Goal: Information Seeking & Learning: Check status

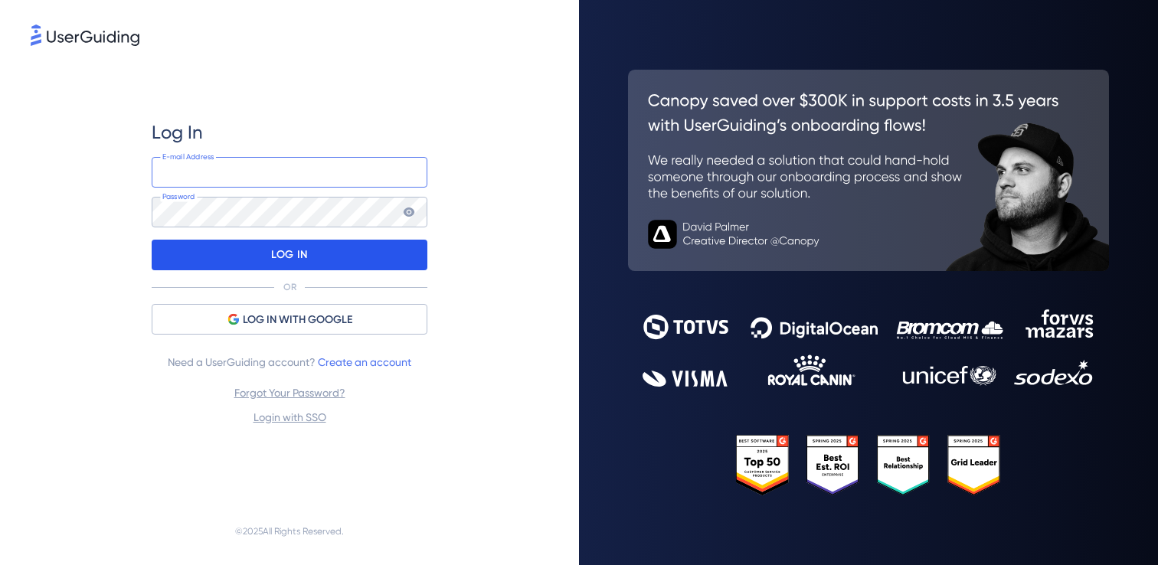
type input "camila.leao@webmotors.com.br"
click at [339, 251] on div "LOG IN" at bounding box center [290, 255] width 276 height 31
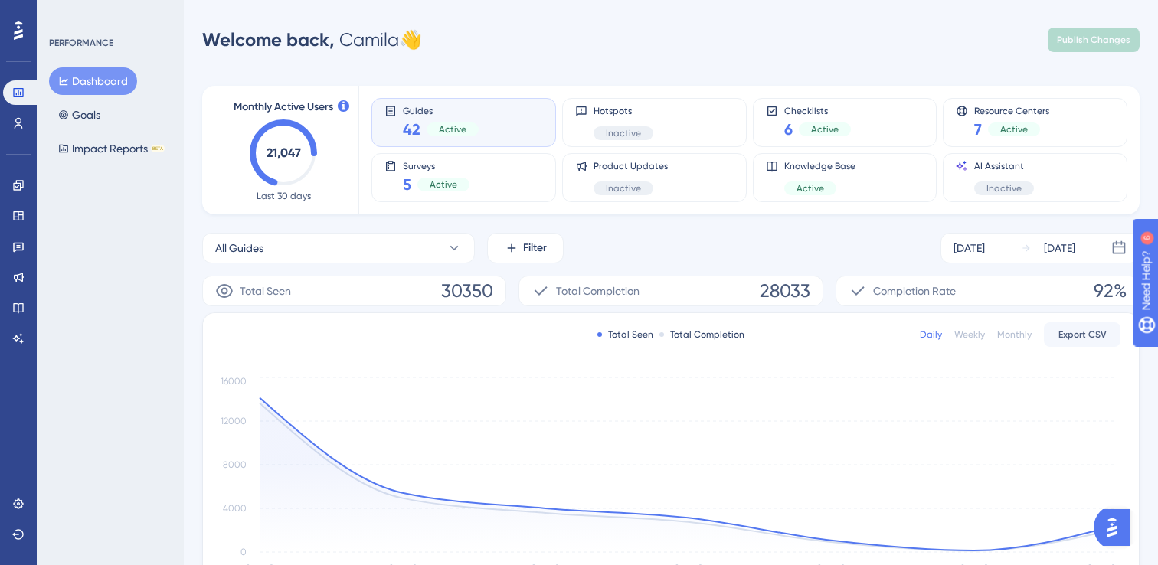
click at [30, 173] on div "Engagement" at bounding box center [18, 185] width 31 height 24
click at [24, 178] on link at bounding box center [18, 185] width 31 height 24
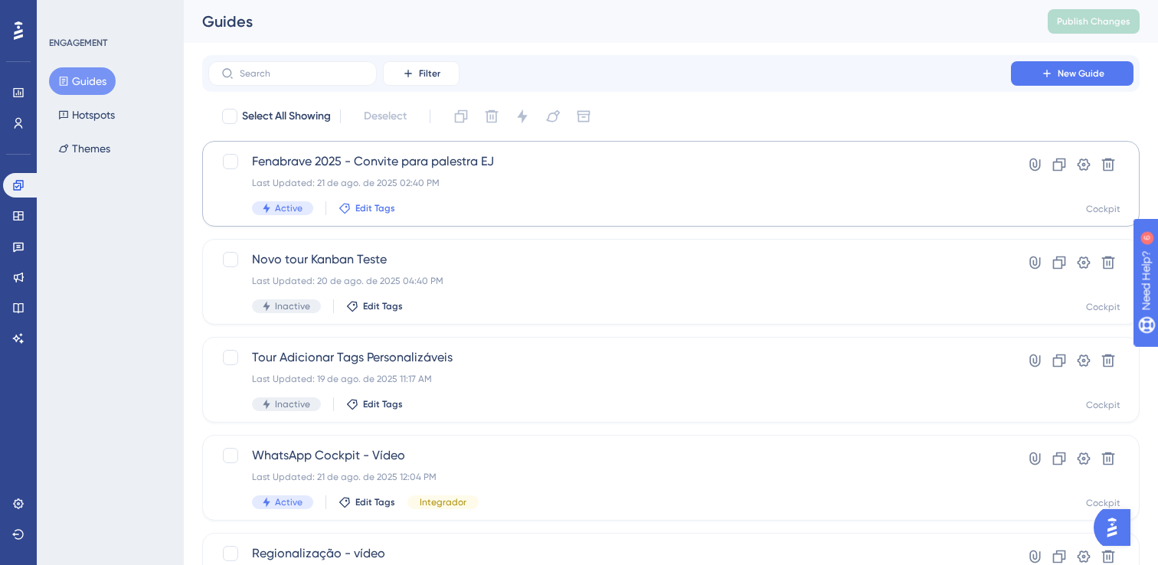
scroll to position [623, 0]
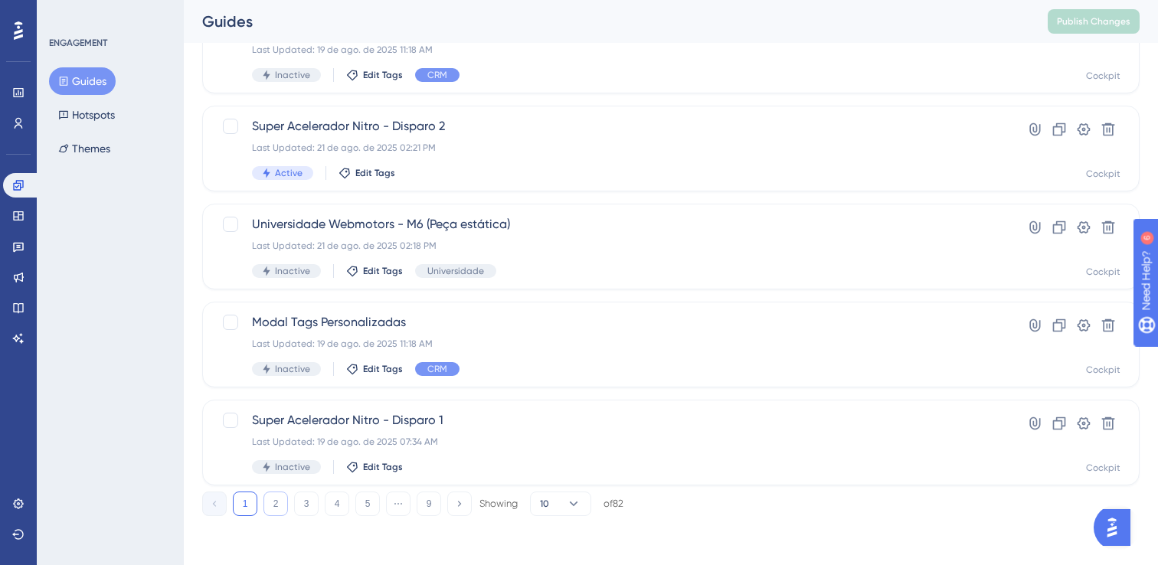
click at [280, 505] on button "2" at bounding box center [275, 503] width 24 height 24
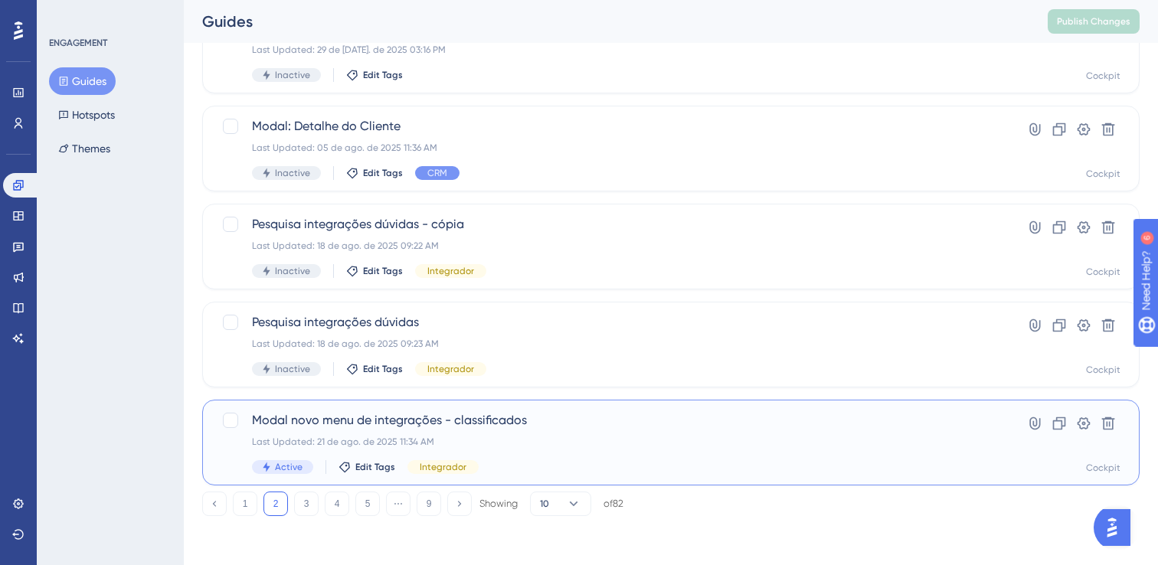
click at [640, 437] on div "Last Updated: 21 de ago. de 2025 11:34 AM" at bounding box center [609, 442] width 715 height 12
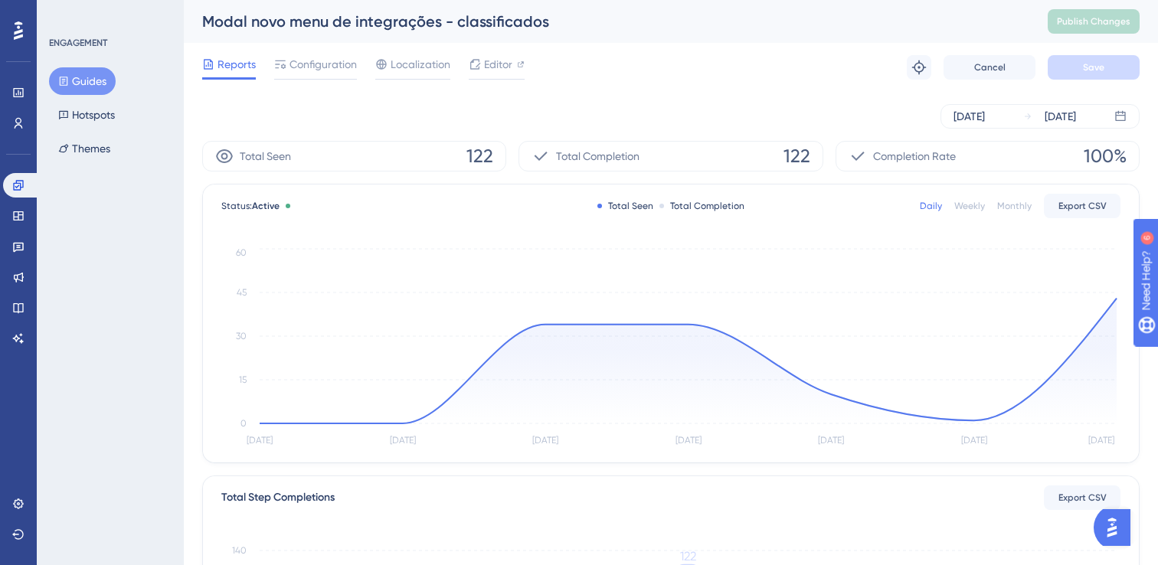
click at [234, 67] on span "Reports" at bounding box center [236, 64] width 38 height 18
click at [15, 188] on icon at bounding box center [18, 185] width 12 height 12
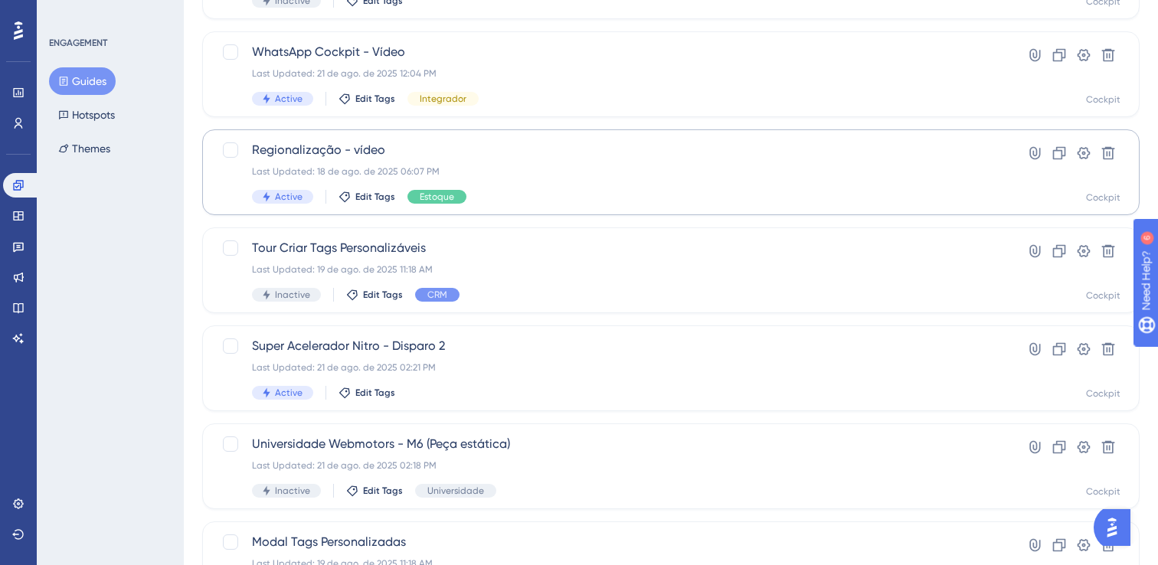
scroll to position [623, 0]
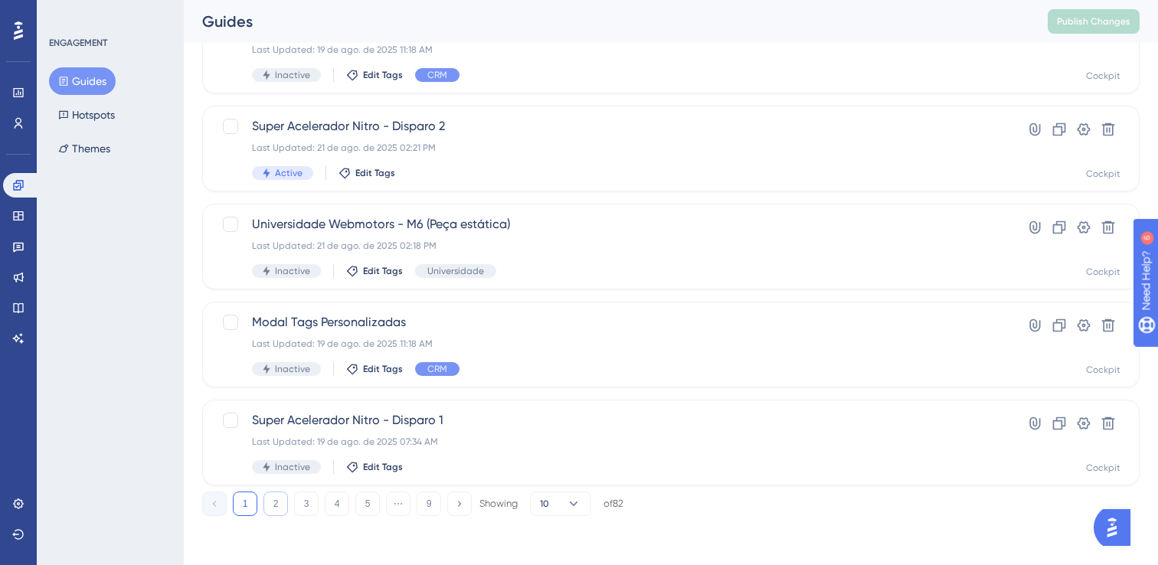
click at [275, 500] on button "2" at bounding box center [275, 503] width 24 height 24
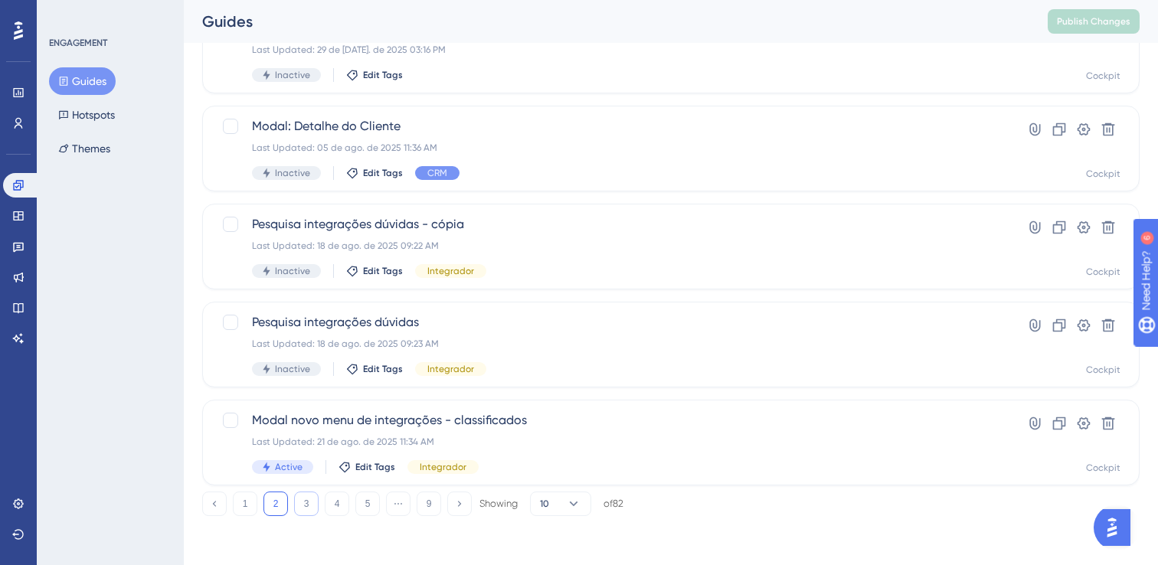
click at [311, 505] on button "3" at bounding box center [306, 503] width 24 height 24
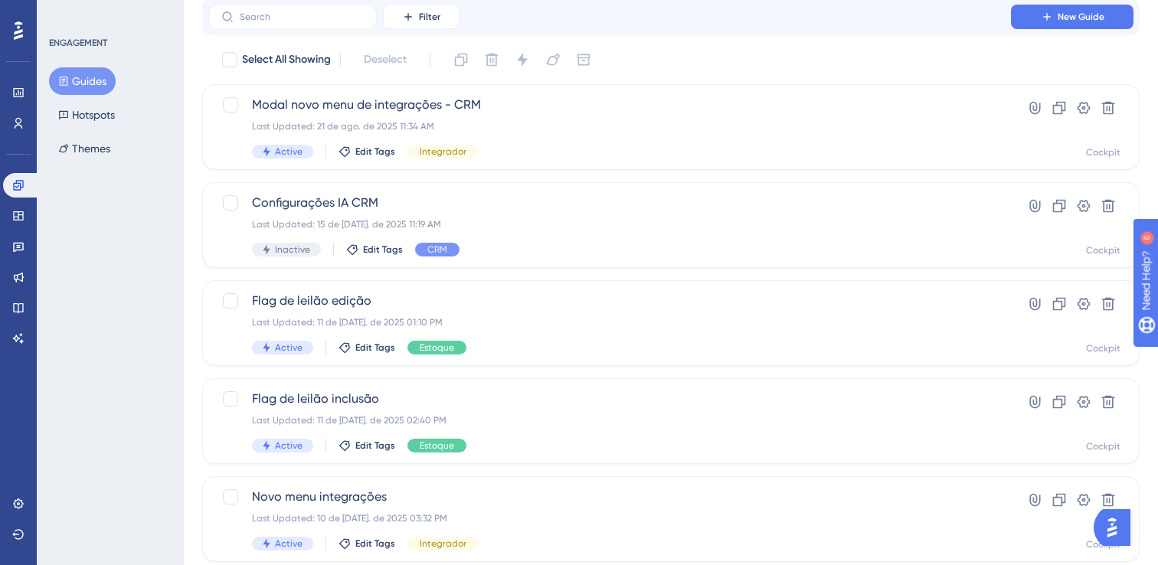
scroll to position [0, 0]
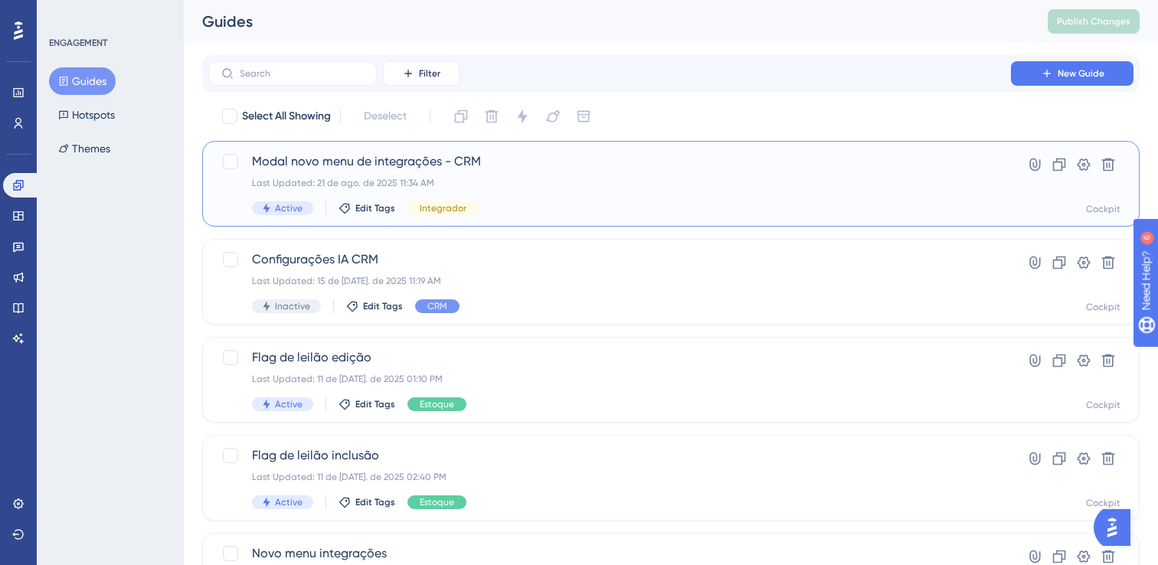
click at [534, 189] on div "Modal novo menu de integrações - CRM Last Updated: 21 de ago. de 2025 11:34 AM …" at bounding box center [609, 183] width 715 height 63
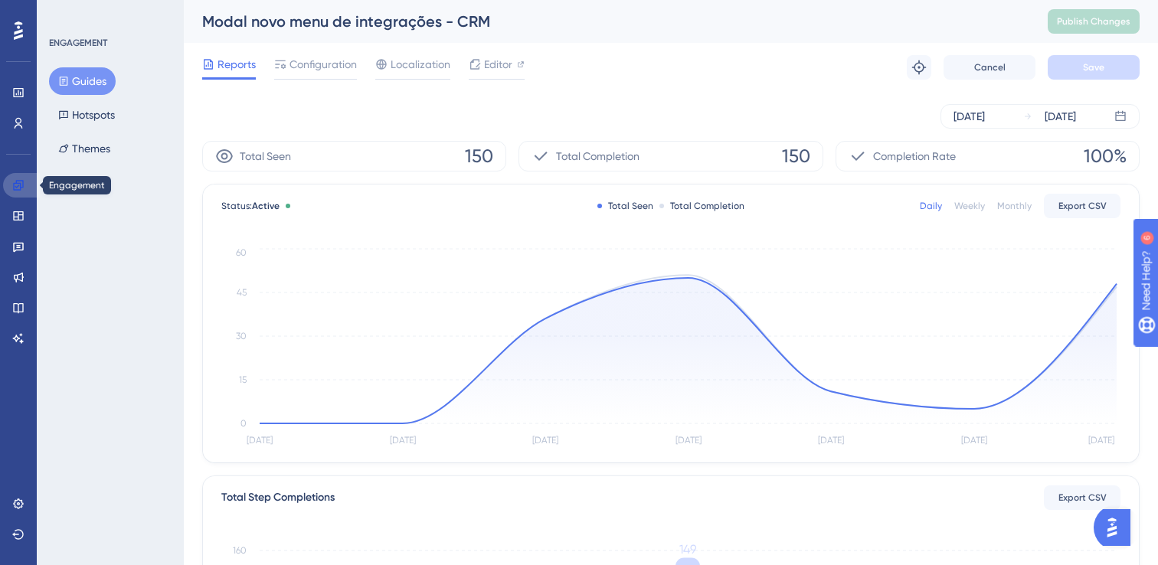
click at [15, 181] on icon at bounding box center [18, 185] width 12 height 12
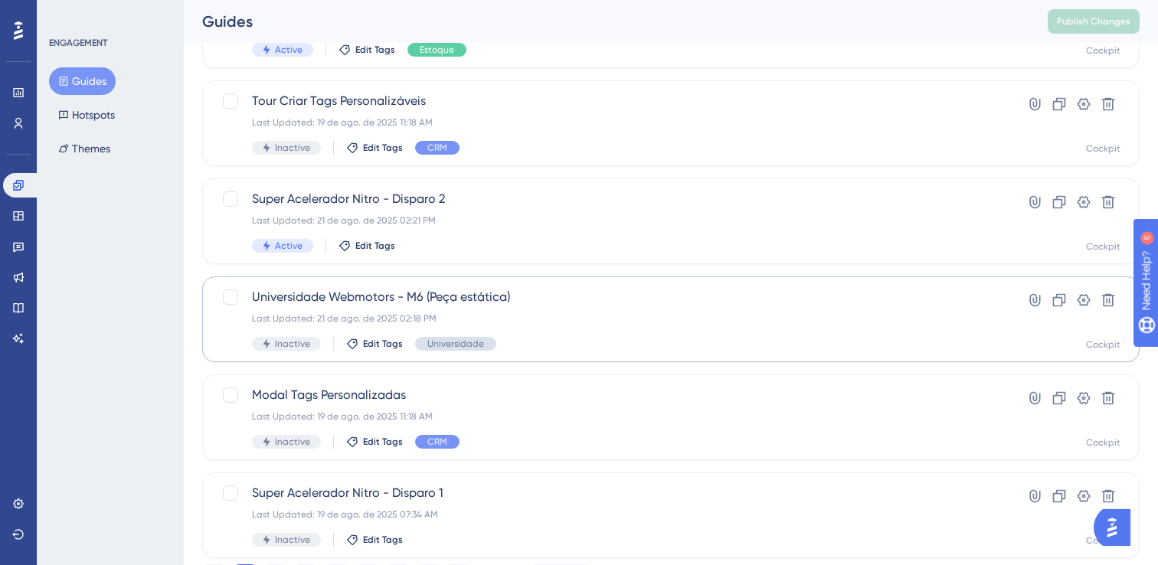
scroll to position [623, 0]
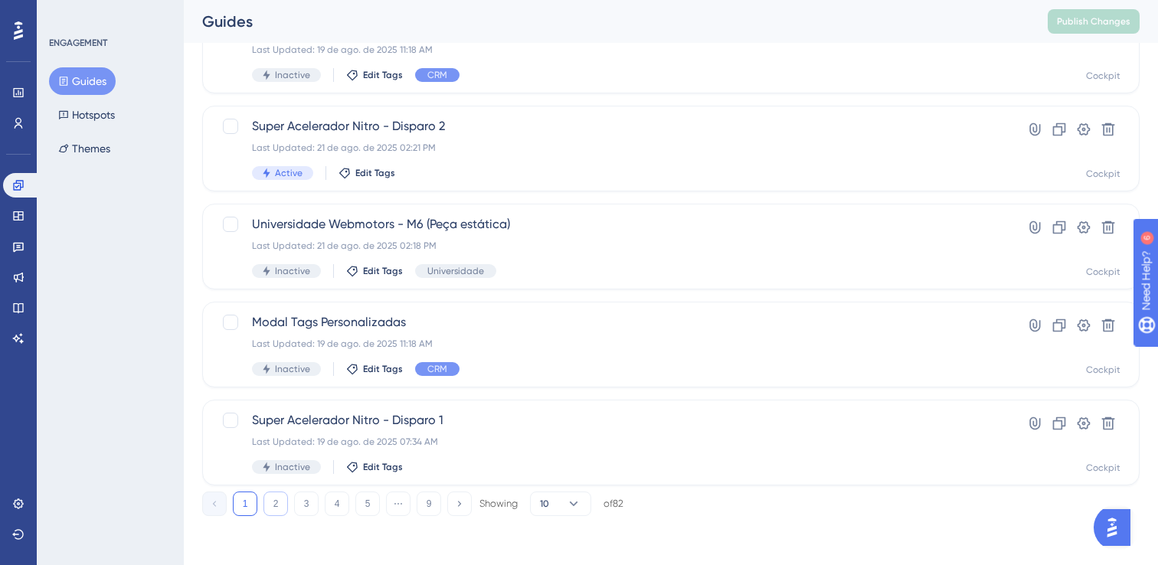
click at [281, 504] on button "2" at bounding box center [275, 503] width 24 height 24
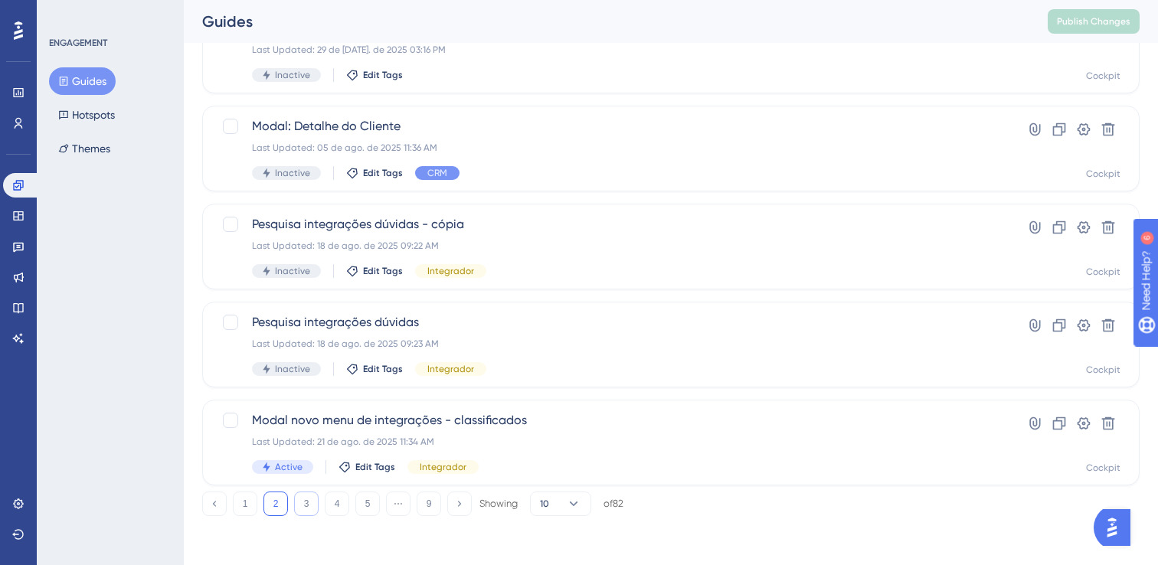
click at [304, 496] on button "3" at bounding box center [306, 503] width 24 height 24
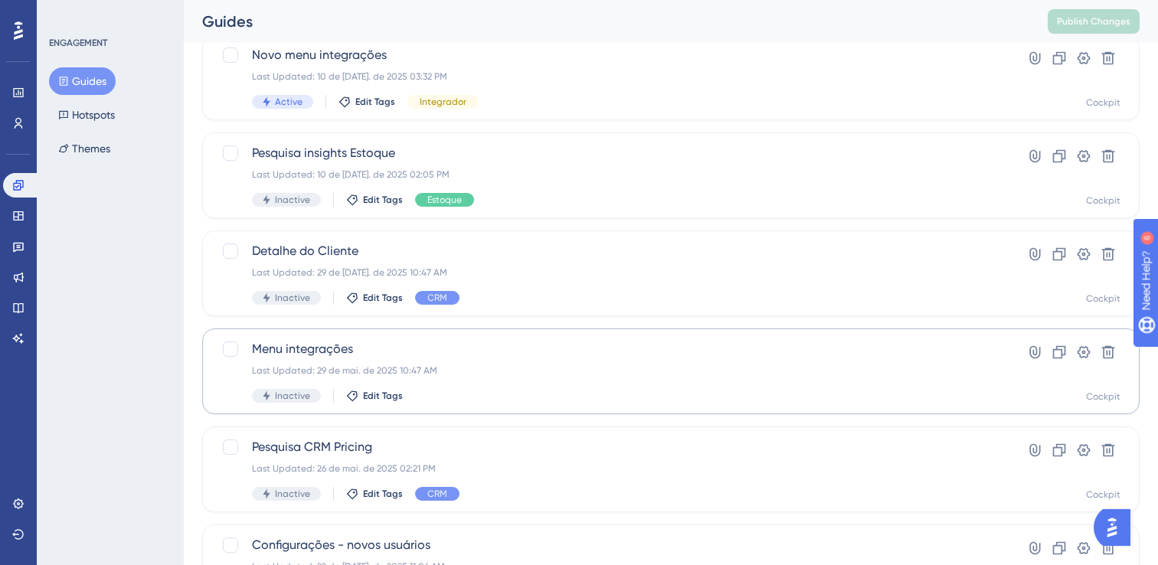
scroll to position [500, 0]
click at [609, 356] on div "Menu integrações Last Updated: 29 de mai. de 2025 10:47 AM Inactive Edit Tags" at bounding box center [609, 369] width 715 height 63
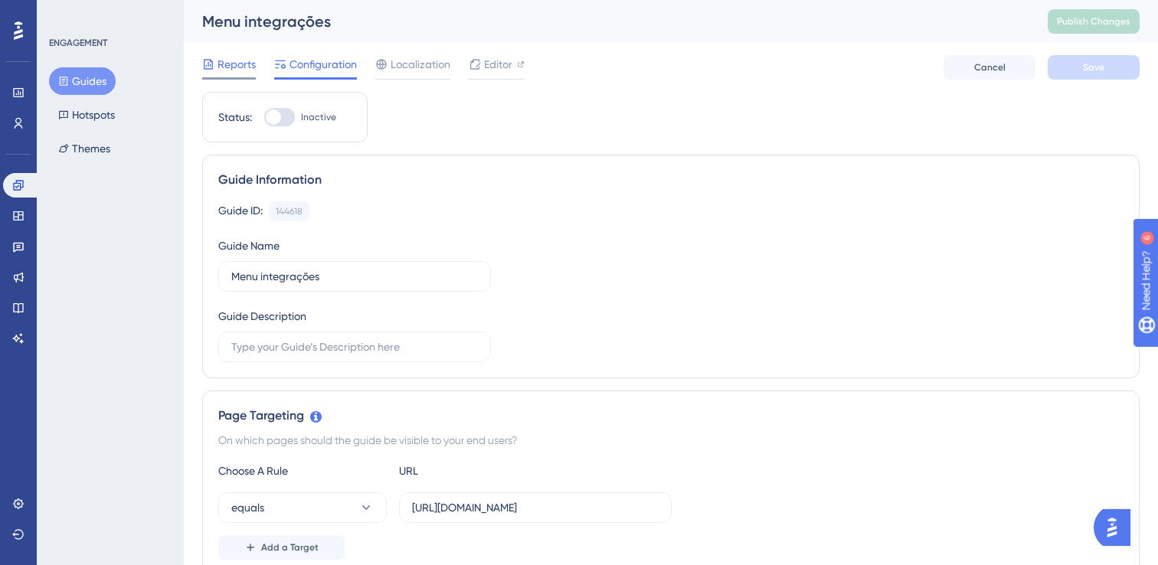
click at [247, 64] on span "Reports" at bounding box center [236, 64] width 38 height 18
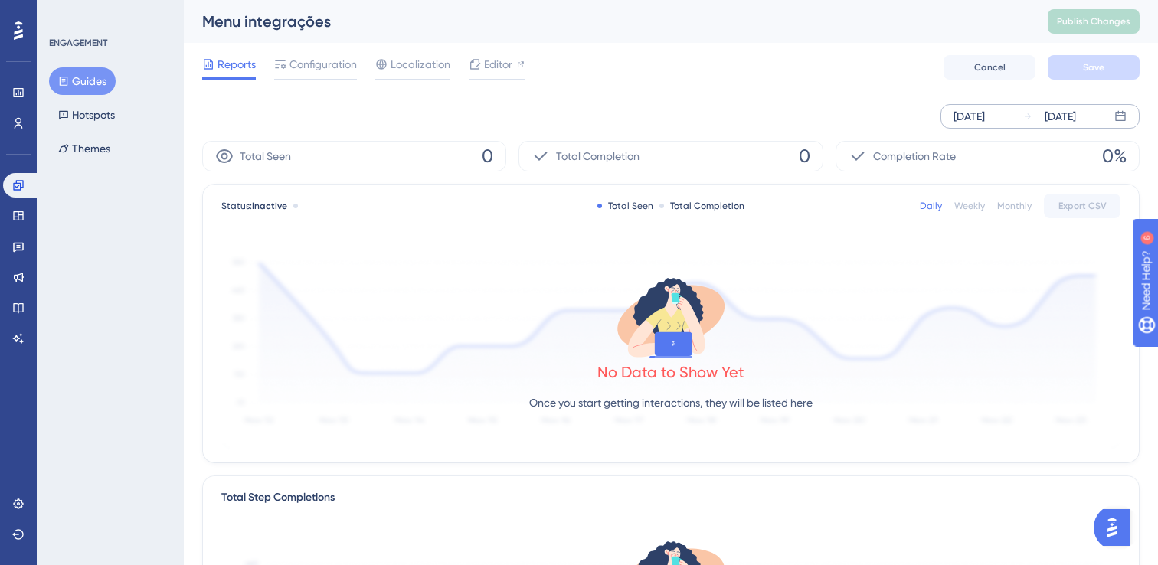
click at [1020, 120] on div "Aug 19 2025 Aug 25 2025" at bounding box center [1039, 116] width 199 height 24
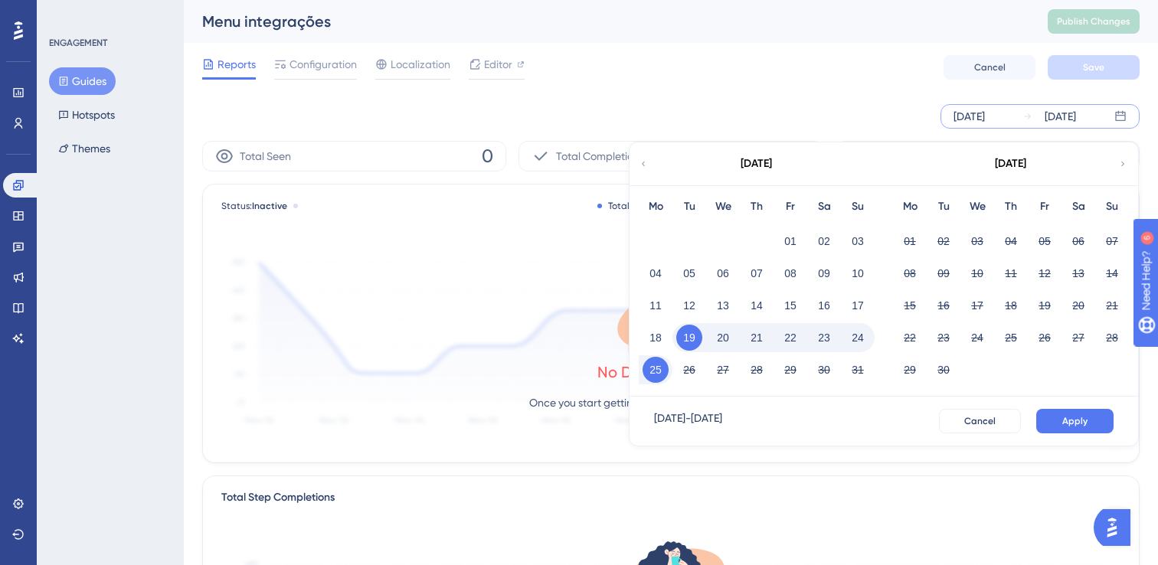
click at [642, 162] on icon at bounding box center [642, 164] width 9 height 14
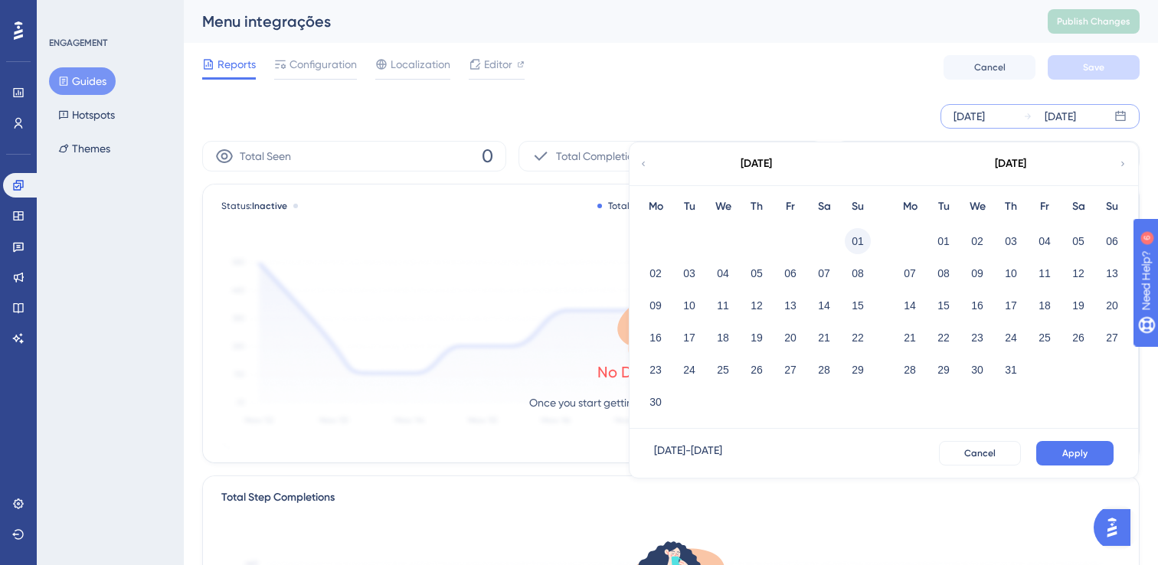
click at [854, 241] on button "01" at bounding box center [857, 241] width 26 height 26
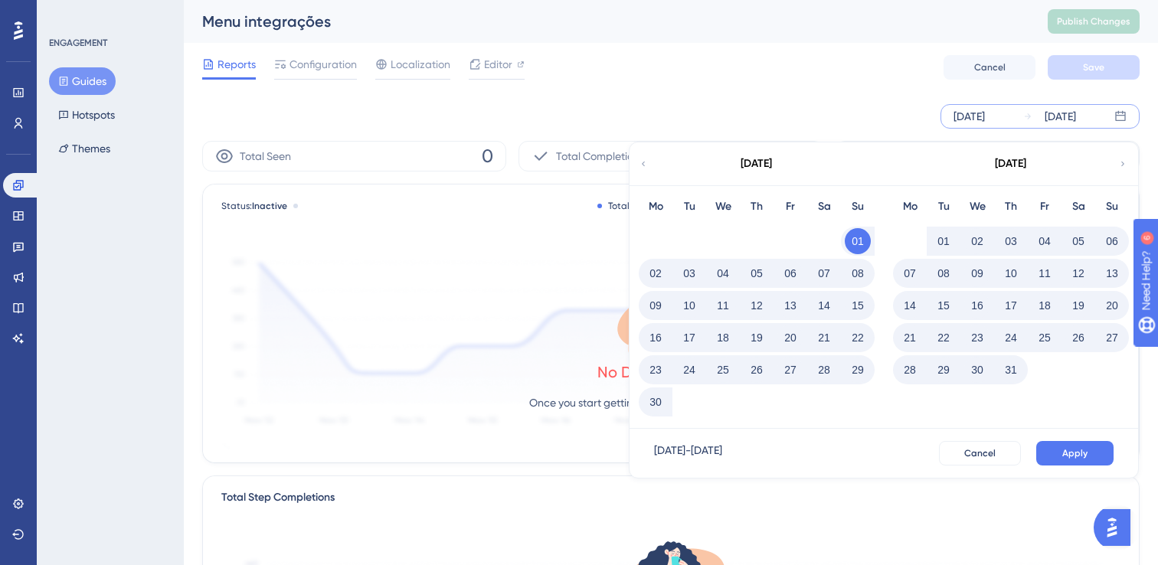
click at [1123, 162] on icon at bounding box center [1122, 164] width 9 height 14
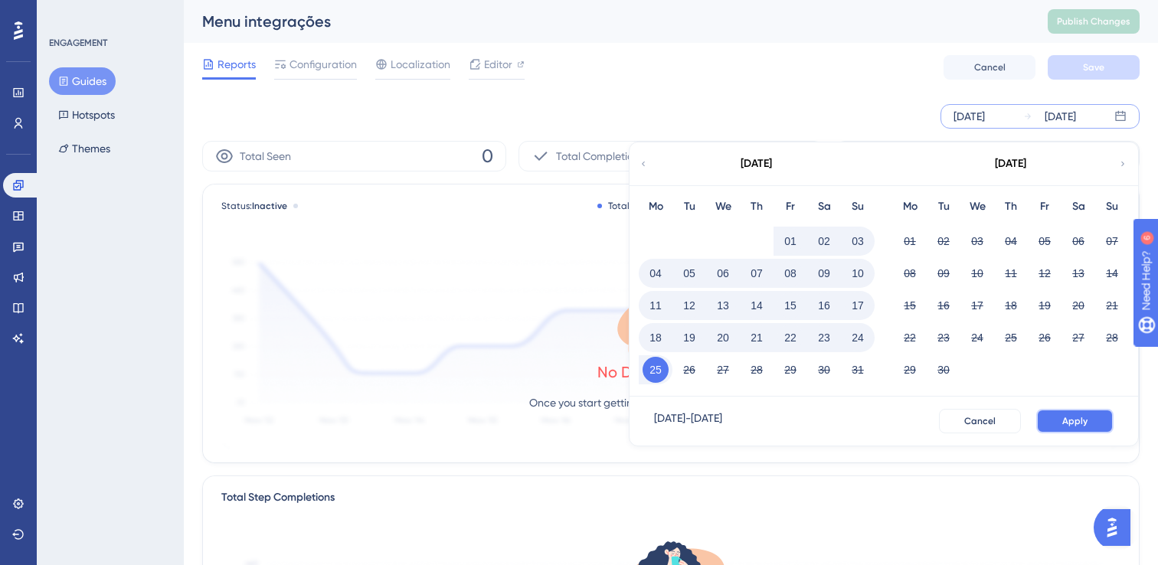
click at [1084, 413] on button "Apply" at bounding box center [1074, 421] width 77 height 24
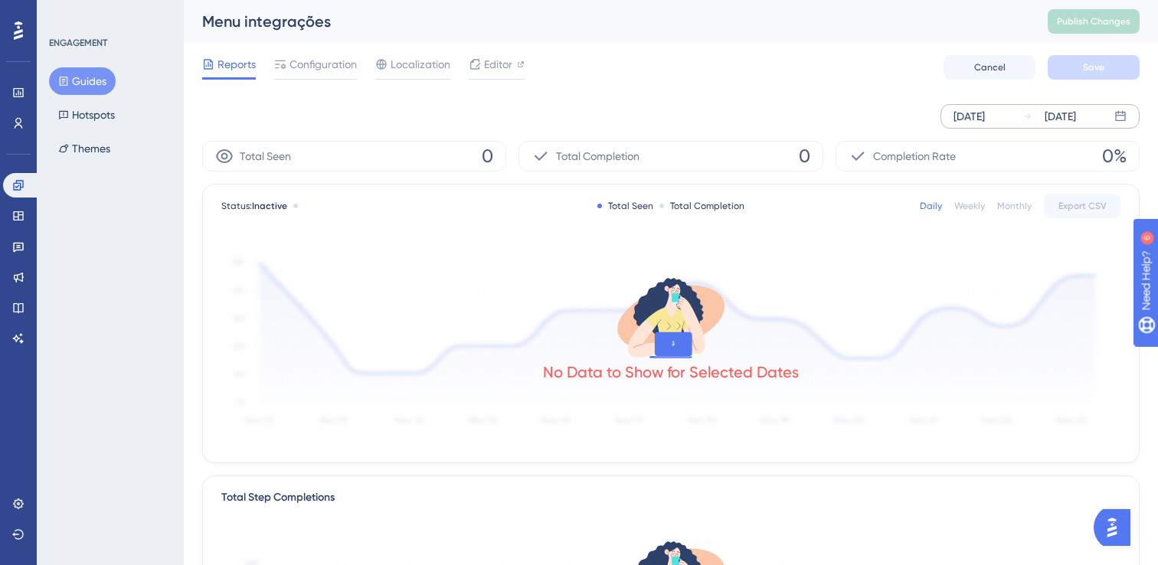
click at [968, 123] on div "Jun 01 2025" at bounding box center [968, 116] width 31 height 18
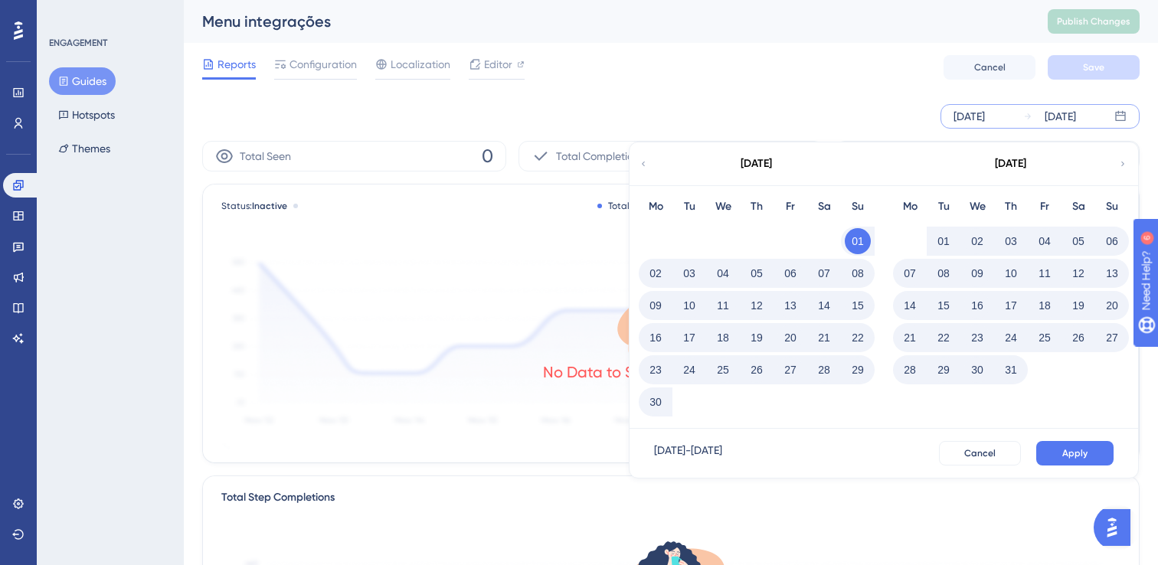
click at [646, 162] on icon at bounding box center [642, 164] width 9 height 14
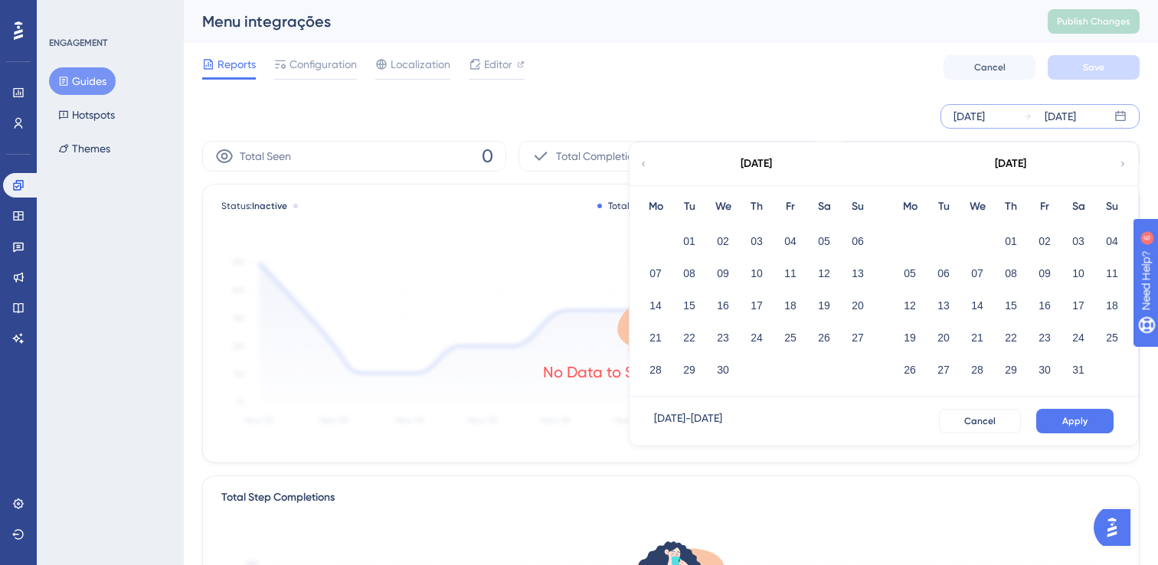
click at [646, 162] on icon at bounding box center [642, 164] width 9 height 14
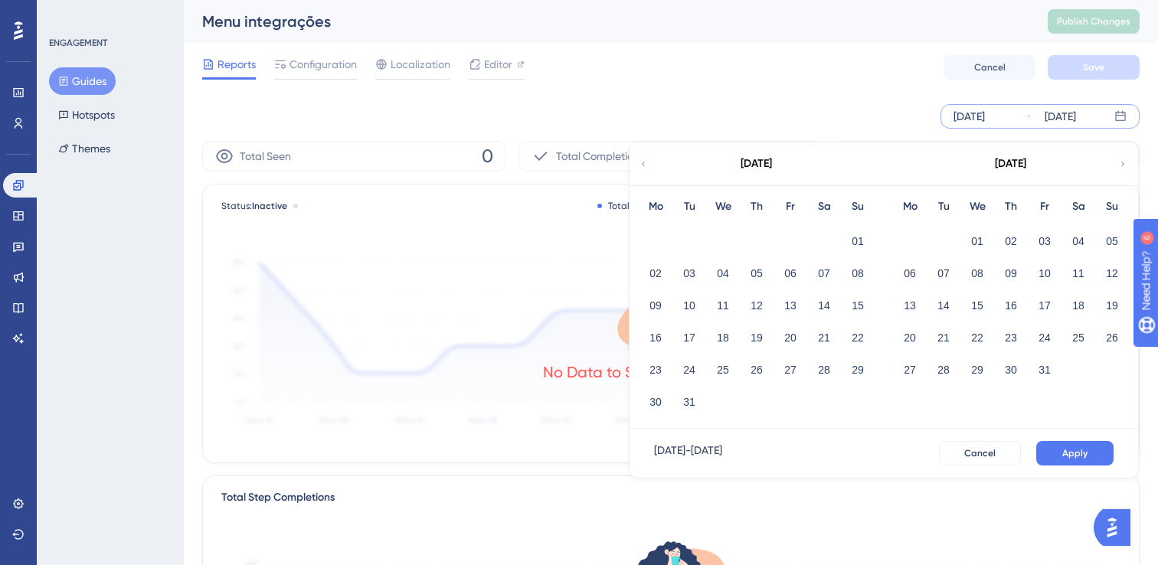
click at [1112, 157] on div "January 2025" at bounding box center [1009, 163] width 253 height 43
click at [1119, 162] on icon at bounding box center [1122, 164] width 9 height 14
click at [1079, 237] on button "01" at bounding box center [1078, 241] width 26 height 26
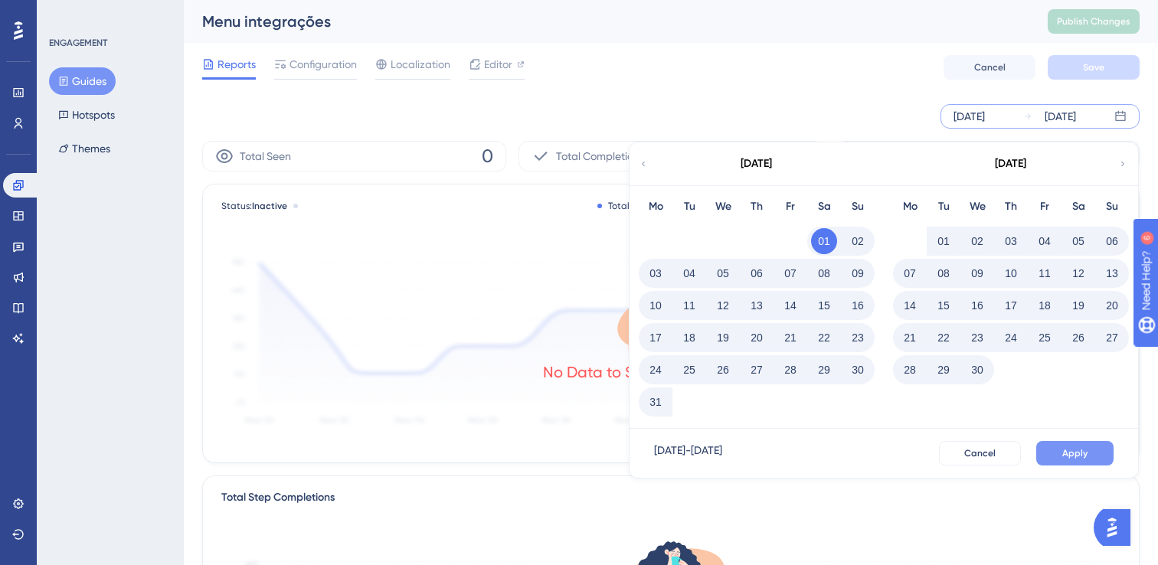
click at [1083, 449] on span "Apply" at bounding box center [1074, 453] width 25 height 12
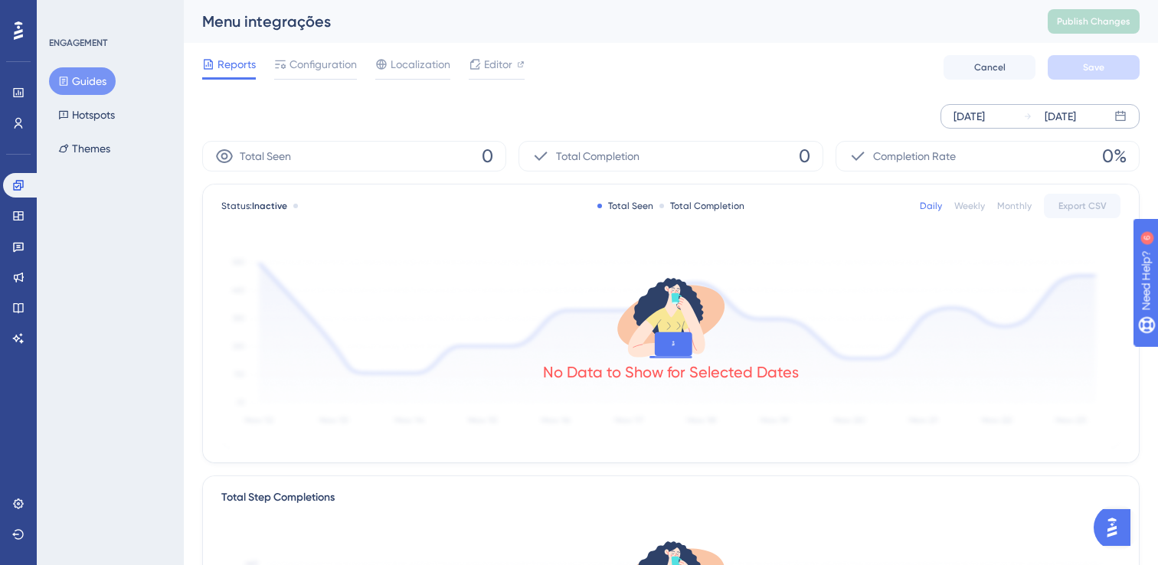
click at [217, 65] on div "Reports" at bounding box center [229, 64] width 54 height 18
click at [230, 63] on span "Reports" at bounding box center [236, 64] width 38 height 18
click at [224, 64] on span "Reports" at bounding box center [236, 64] width 38 height 18
click at [103, 74] on button "Guides" at bounding box center [82, 81] width 67 height 28
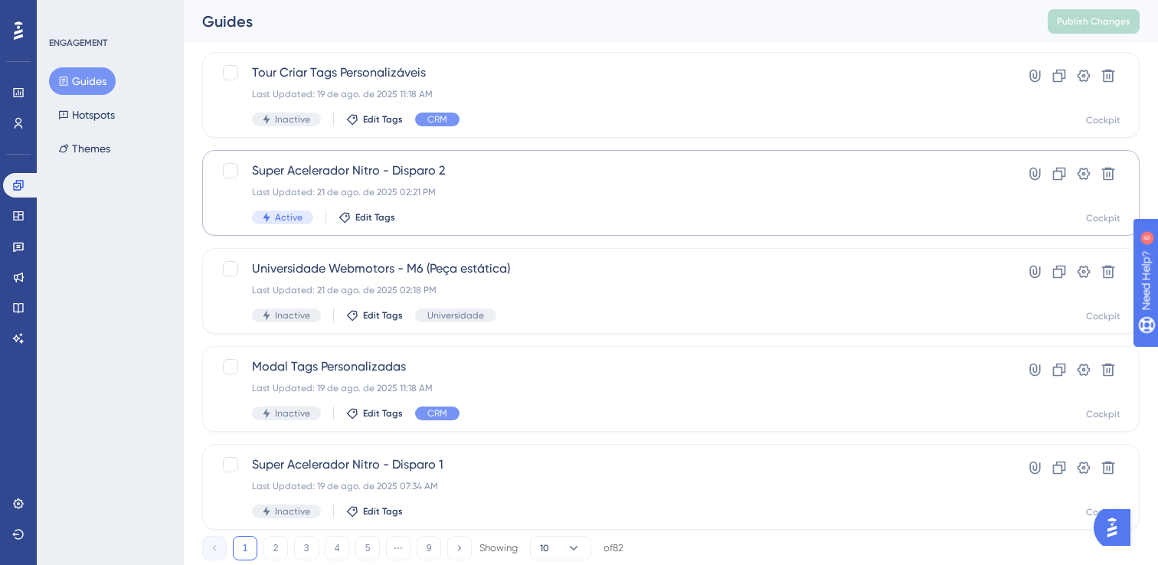
scroll to position [623, 0]
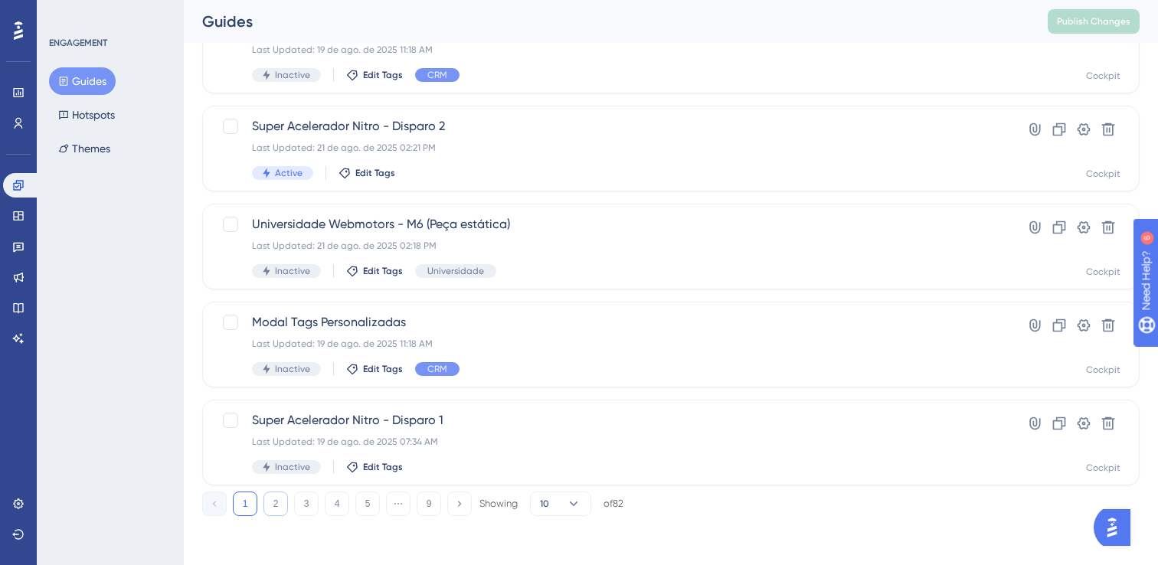
click at [282, 504] on button "2" at bounding box center [275, 503] width 24 height 24
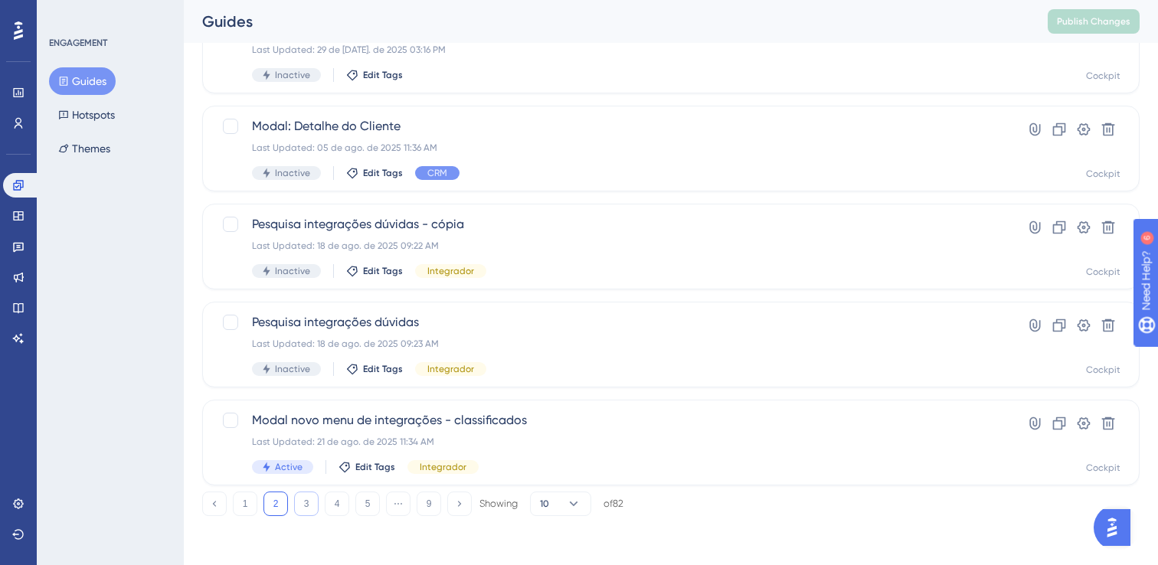
click at [301, 504] on button "3" at bounding box center [306, 503] width 24 height 24
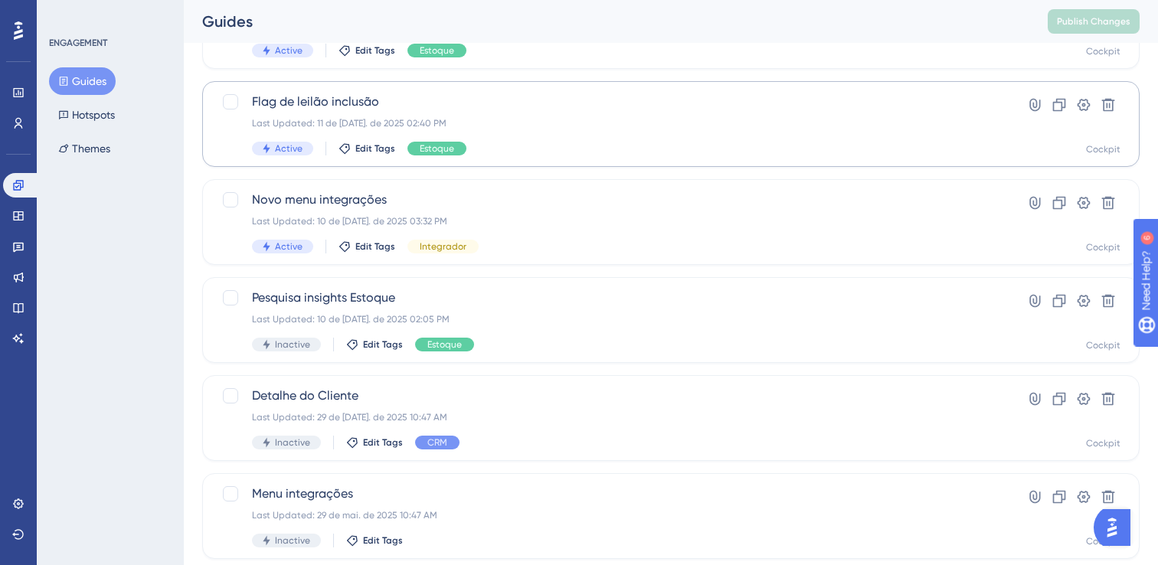
scroll to position [362, 0]
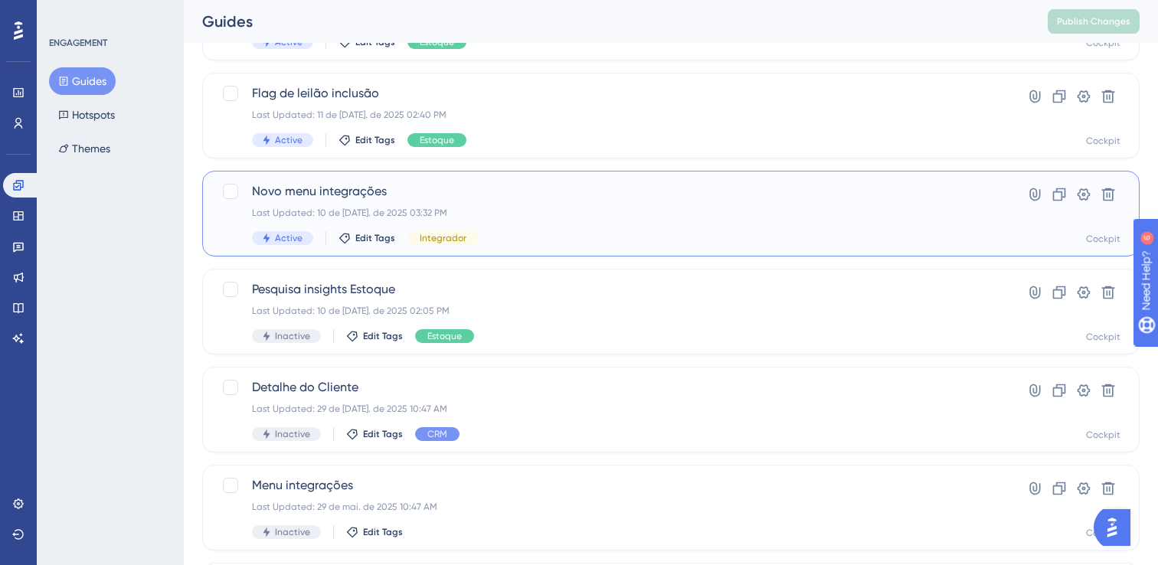
click at [630, 211] on div "Last Updated: 10 de jul. de 2025 03:32 PM" at bounding box center [609, 213] width 715 height 12
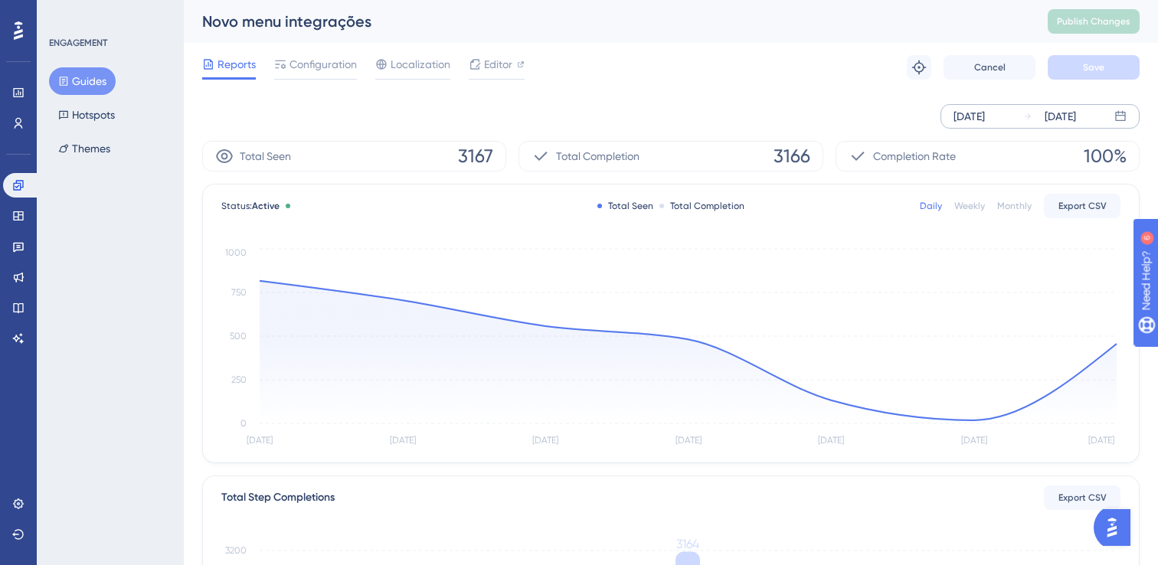
click at [981, 116] on div "Aug 19 2025" at bounding box center [968, 116] width 31 height 18
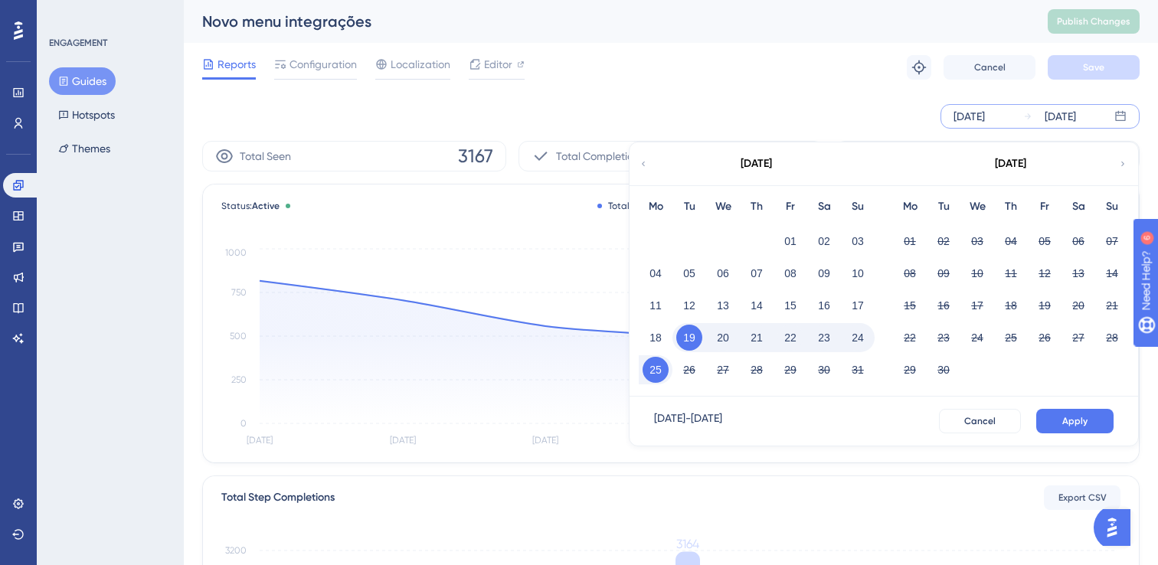
click at [643, 160] on icon at bounding box center [642, 164] width 9 height 14
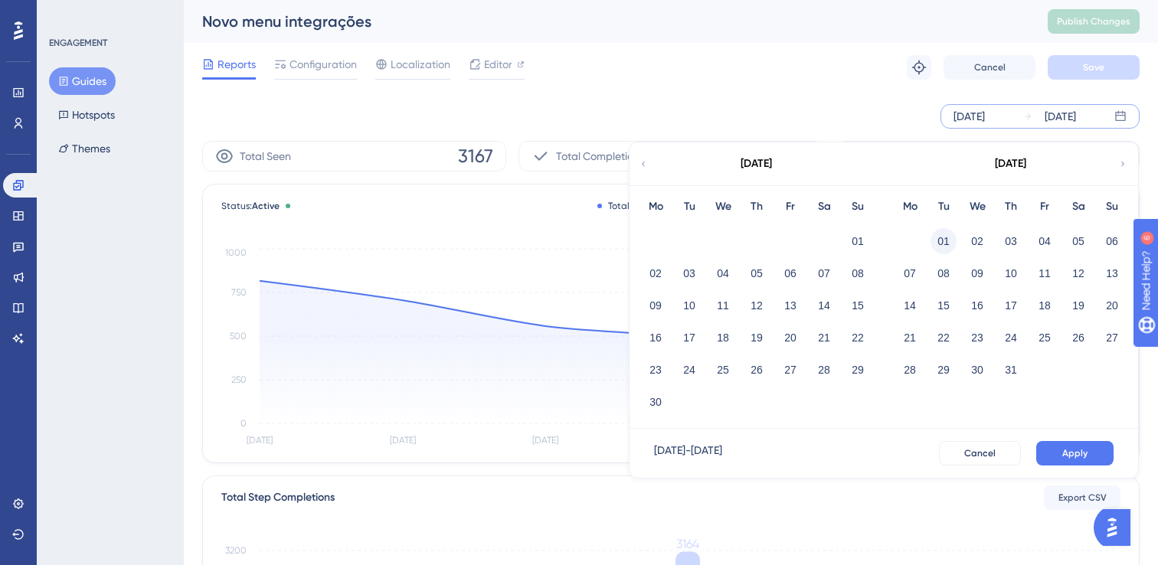
click at [937, 237] on button "01" at bounding box center [943, 241] width 26 height 26
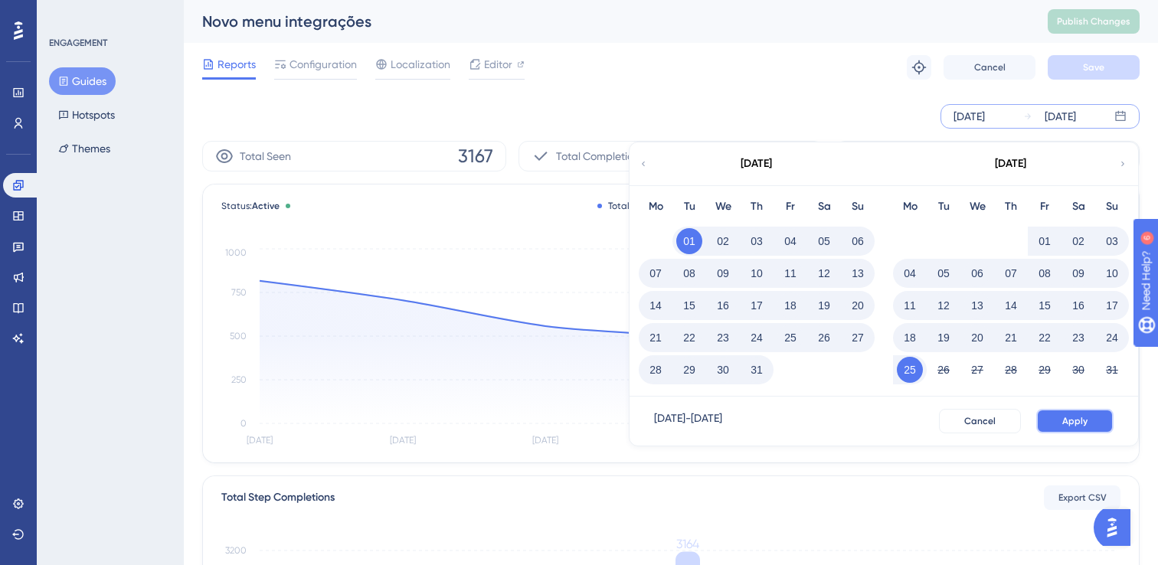
click at [1069, 418] on span "Apply" at bounding box center [1074, 421] width 25 height 12
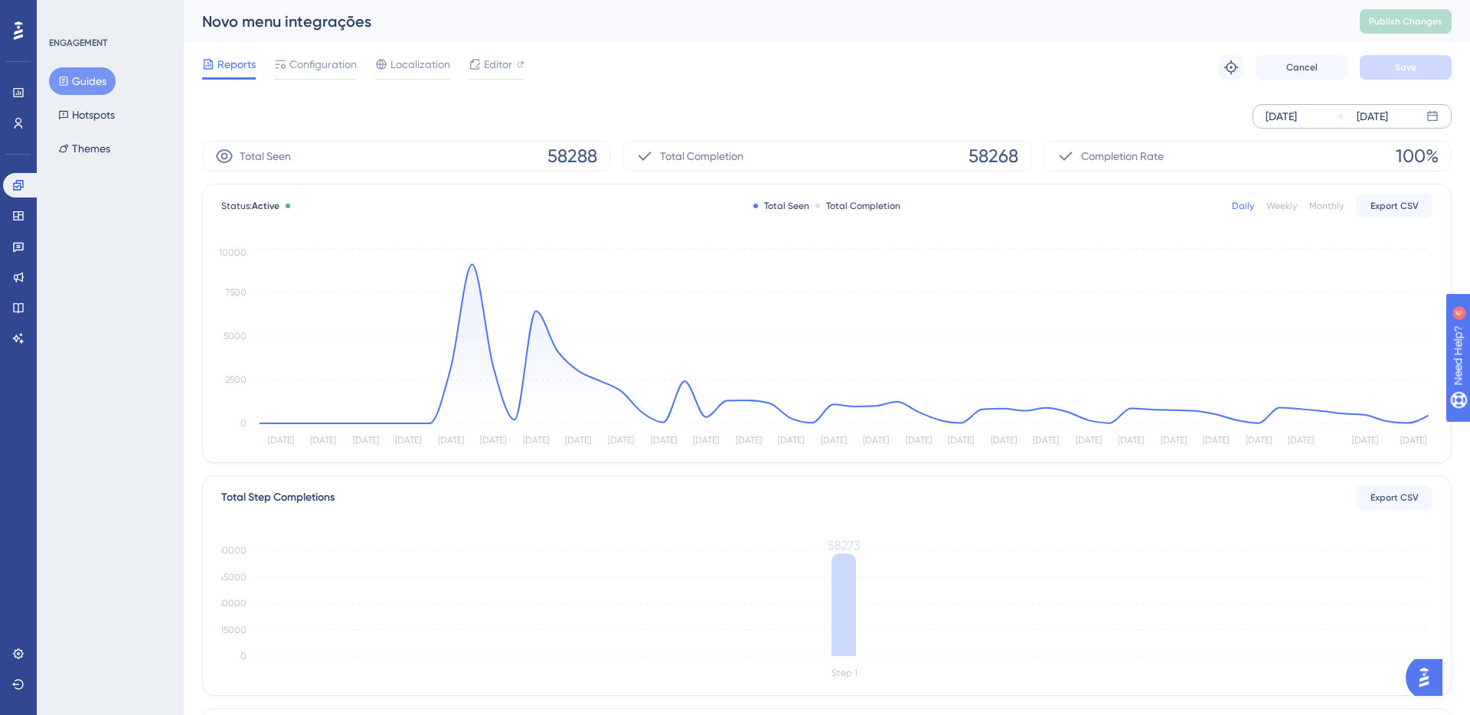
click at [1157, 112] on div "Aug 25 2025" at bounding box center [1372, 116] width 31 height 18
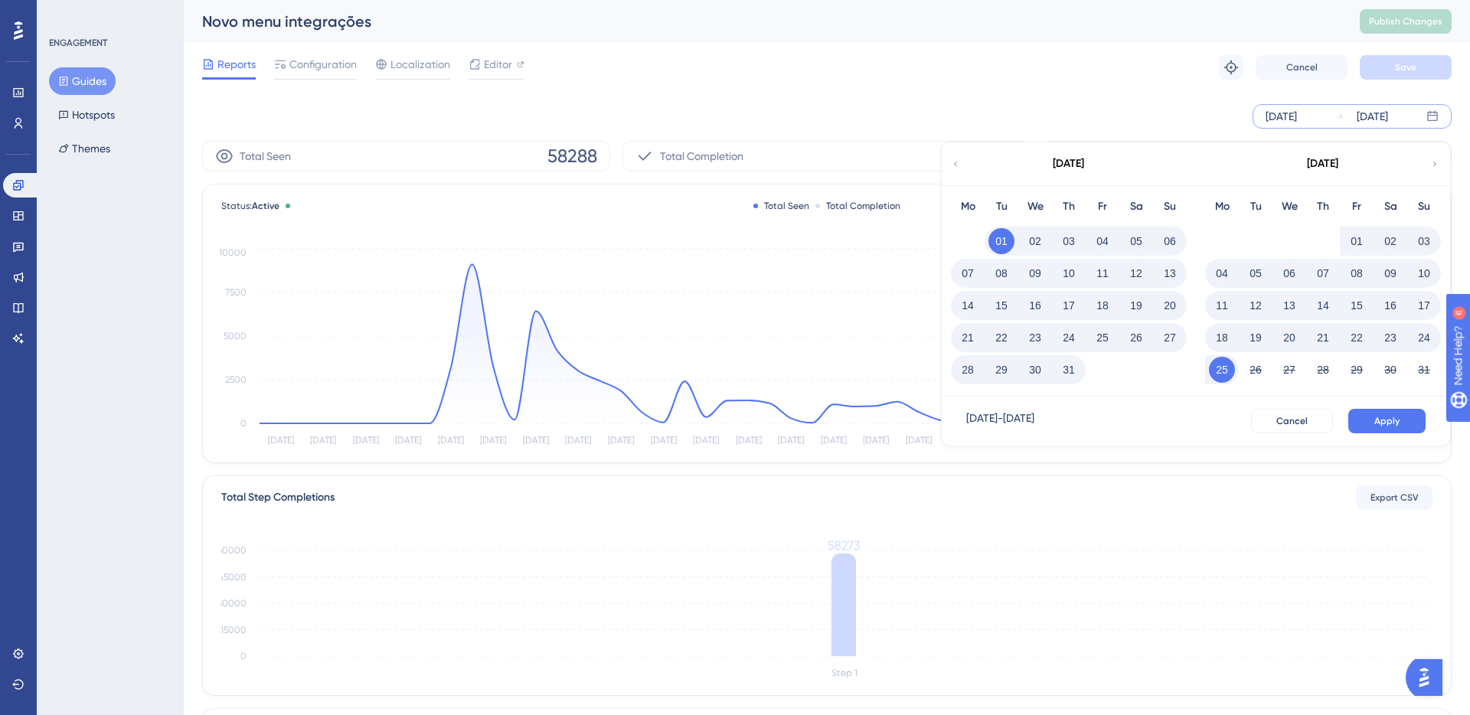
click at [952, 169] on icon at bounding box center [955, 164] width 9 height 14
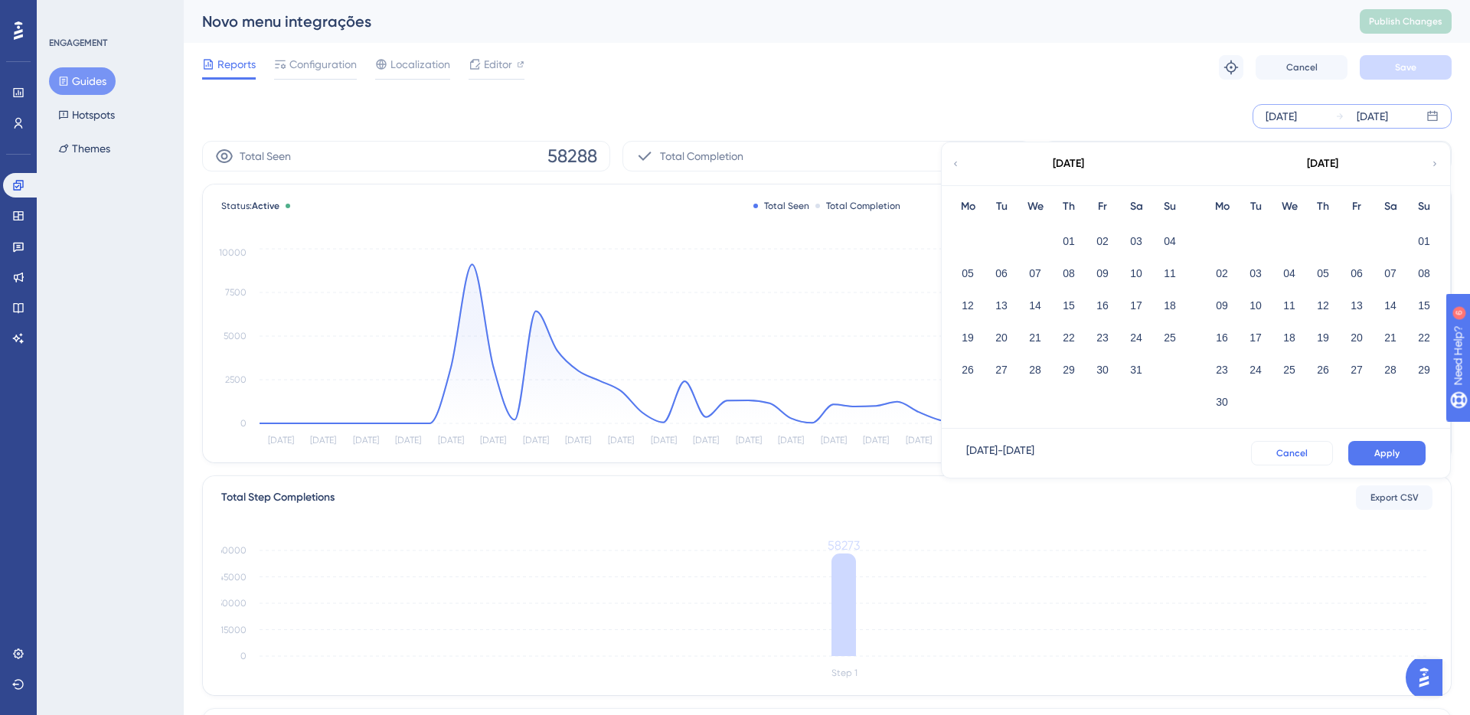
click at [1157, 450] on span "Cancel" at bounding box center [1291, 453] width 31 height 12
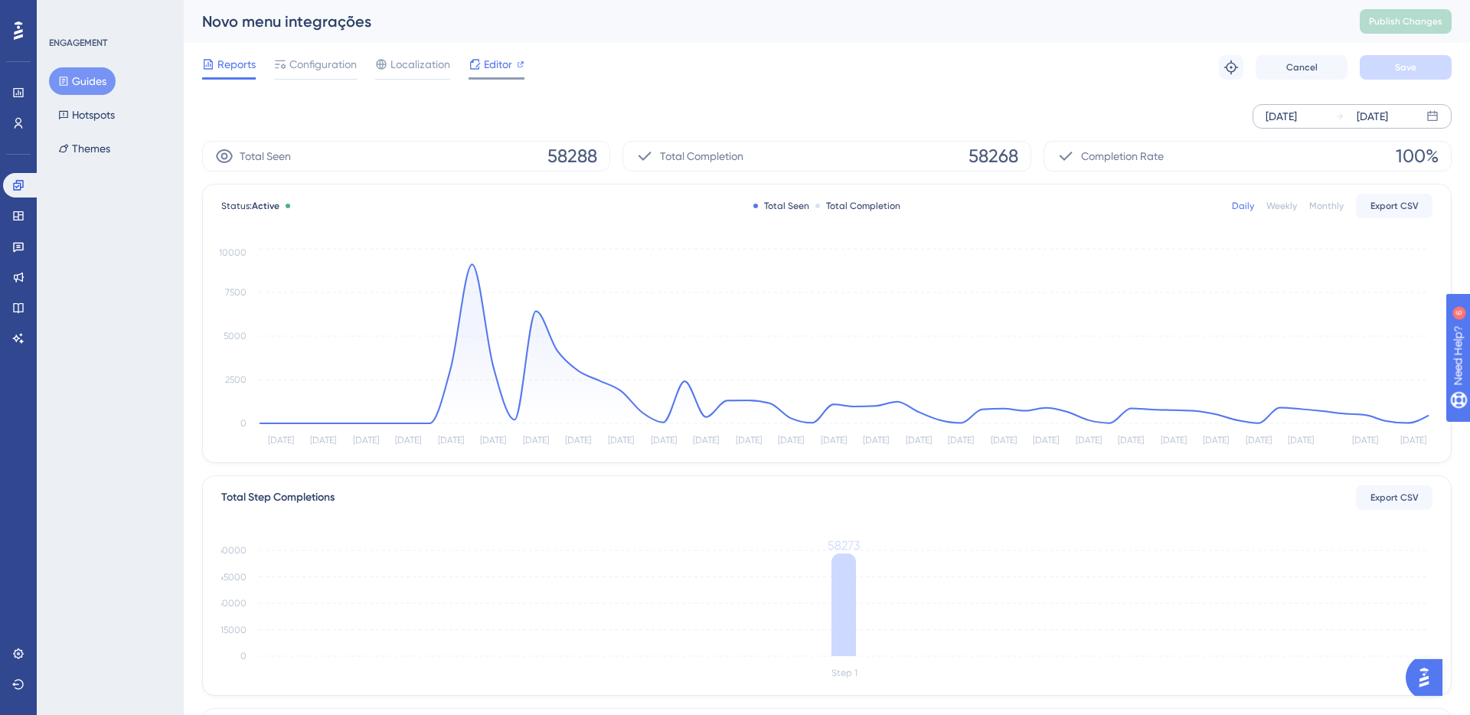
click at [488, 71] on span "Editor" at bounding box center [498, 64] width 28 height 18
click at [317, 68] on span "Configuration" at bounding box center [322, 64] width 67 height 18
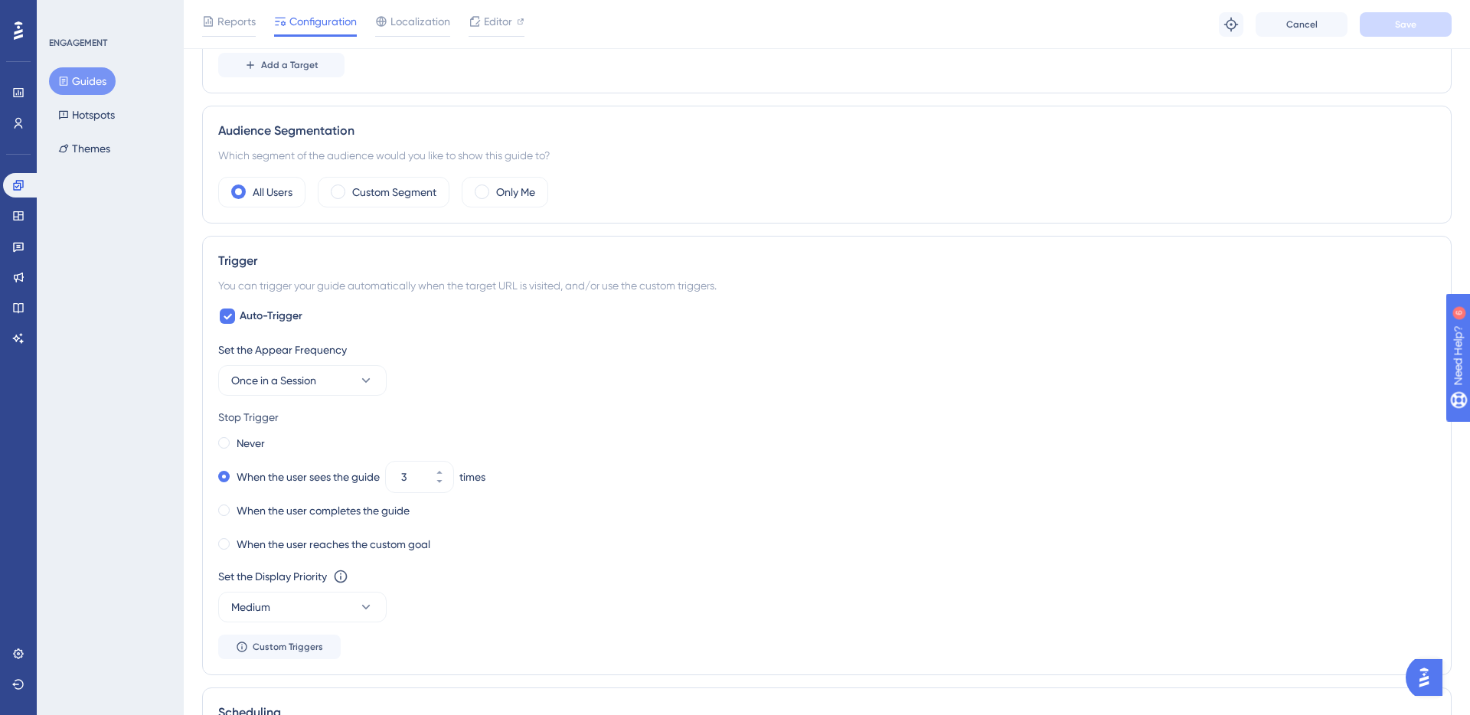
scroll to position [235, 0]
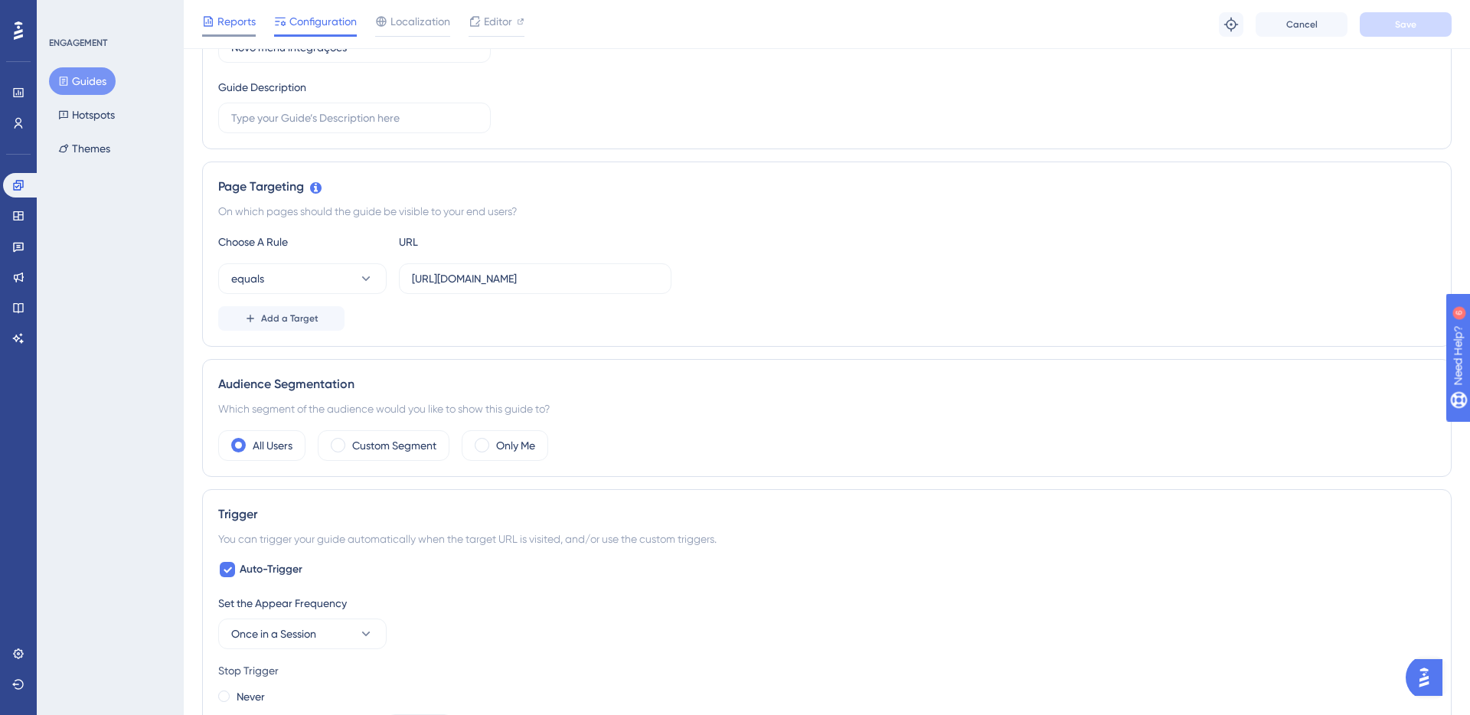
click at [220, 25] on span "Reports" at bounding box center [236, 21] width 38 height 18
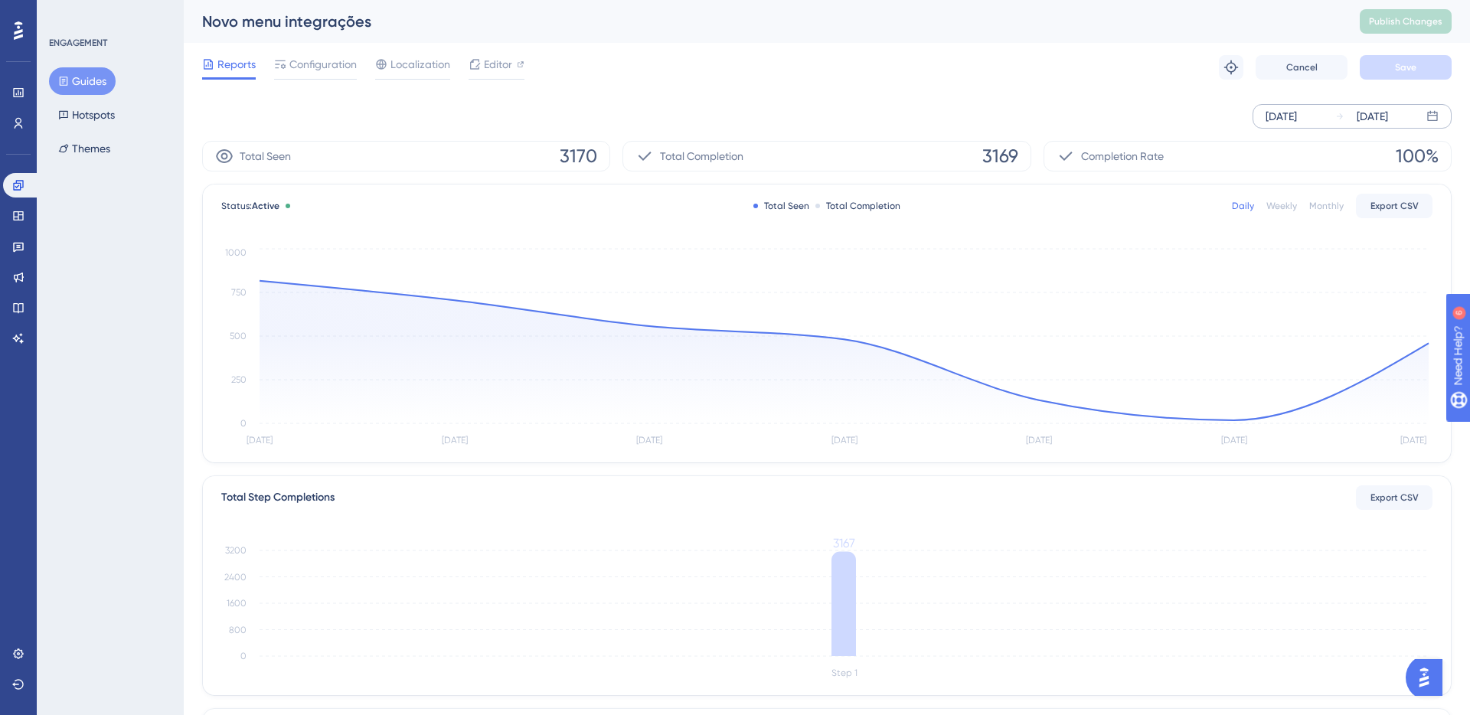
click at [1157, 112] on div "Aug 25 2025" at bounding box center [1372, 116] width 31 height 18
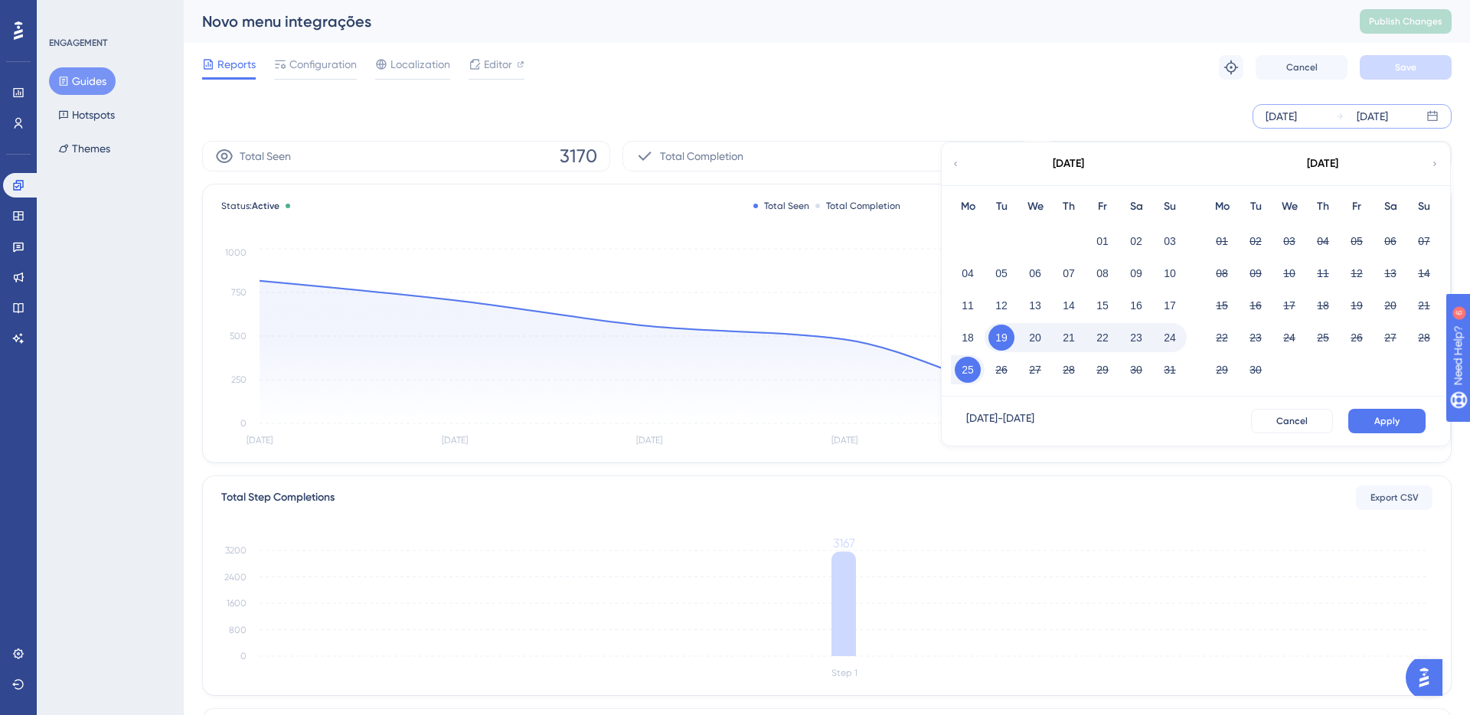
click at [956, 162] on icon at bounding box center [955, 164] width 9 height 14
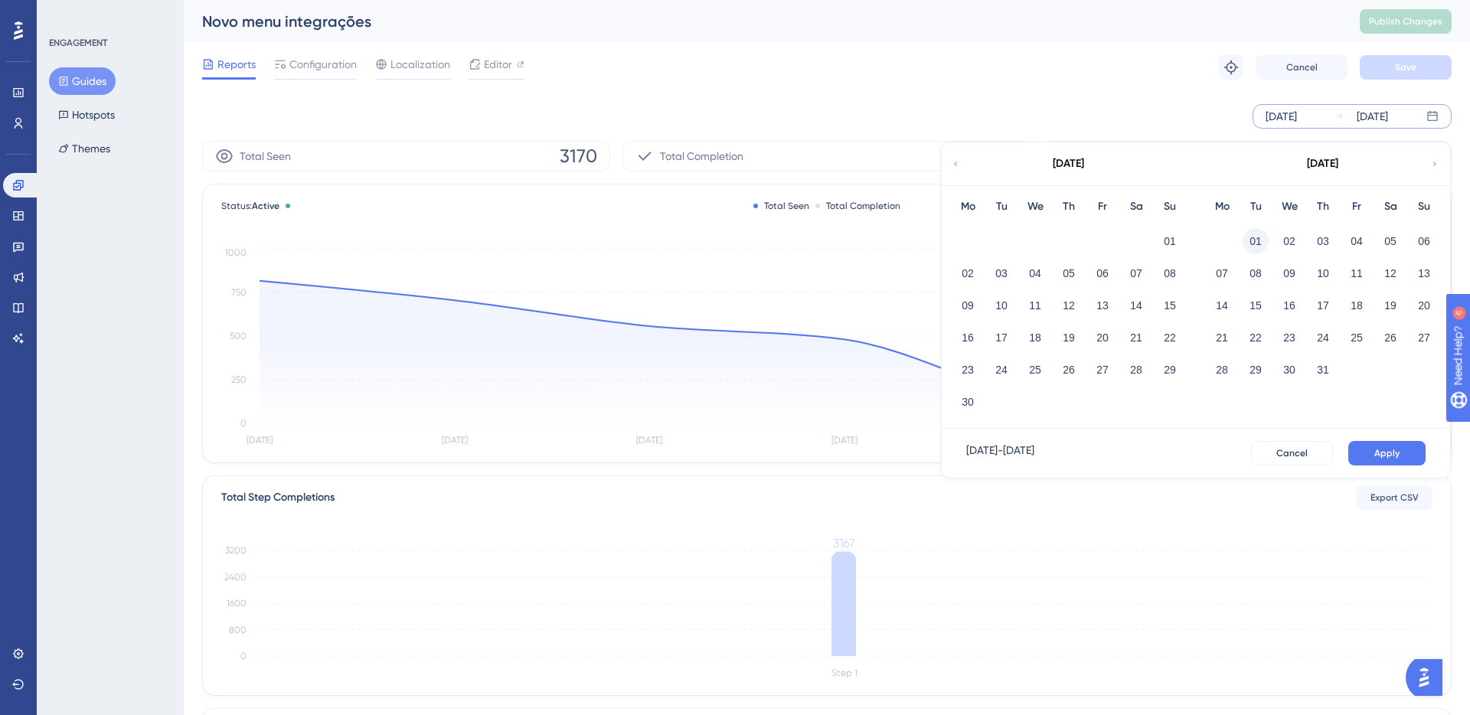
click at [1157, 240] on button "01" at bounding box center [1255, 241] width 26 height 26
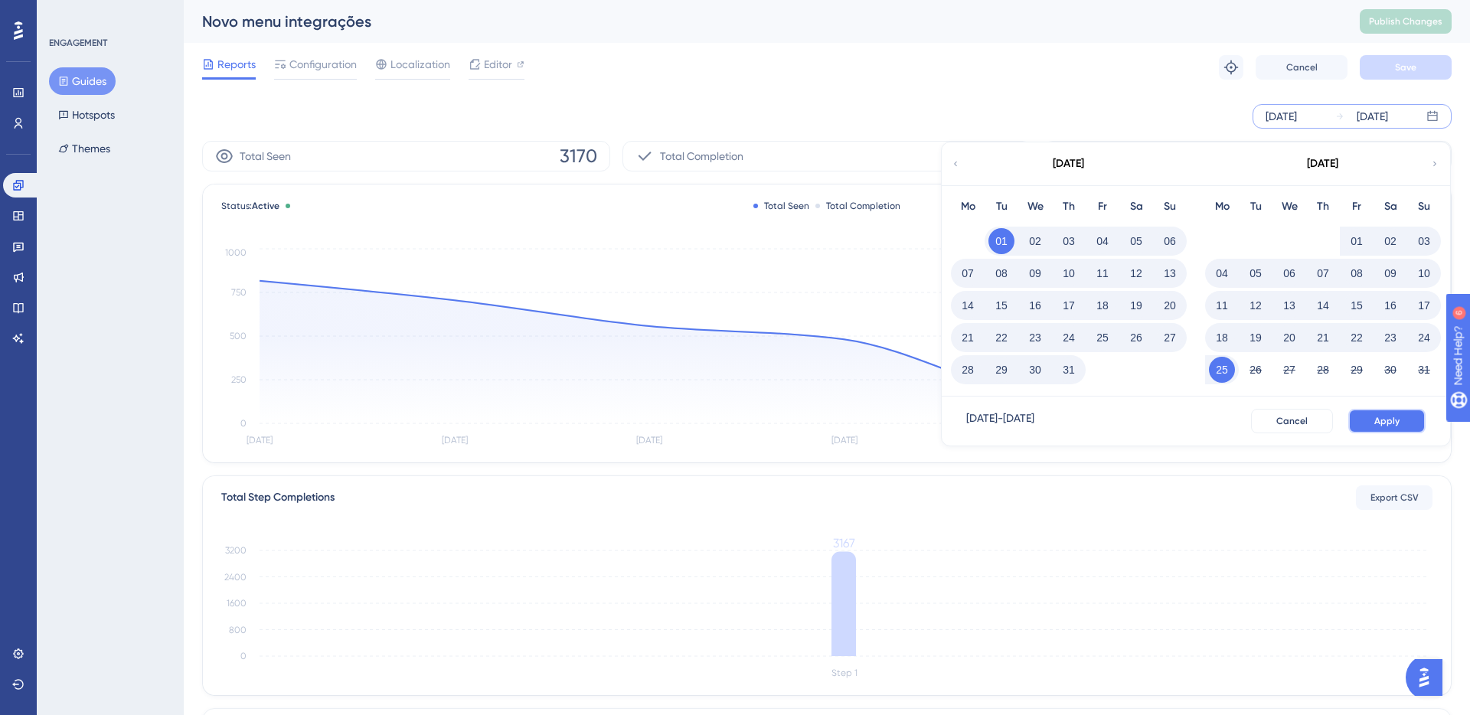
click at [1157, 416] on span "Apply" at bounding box center [1386, 421] width 25 height 12
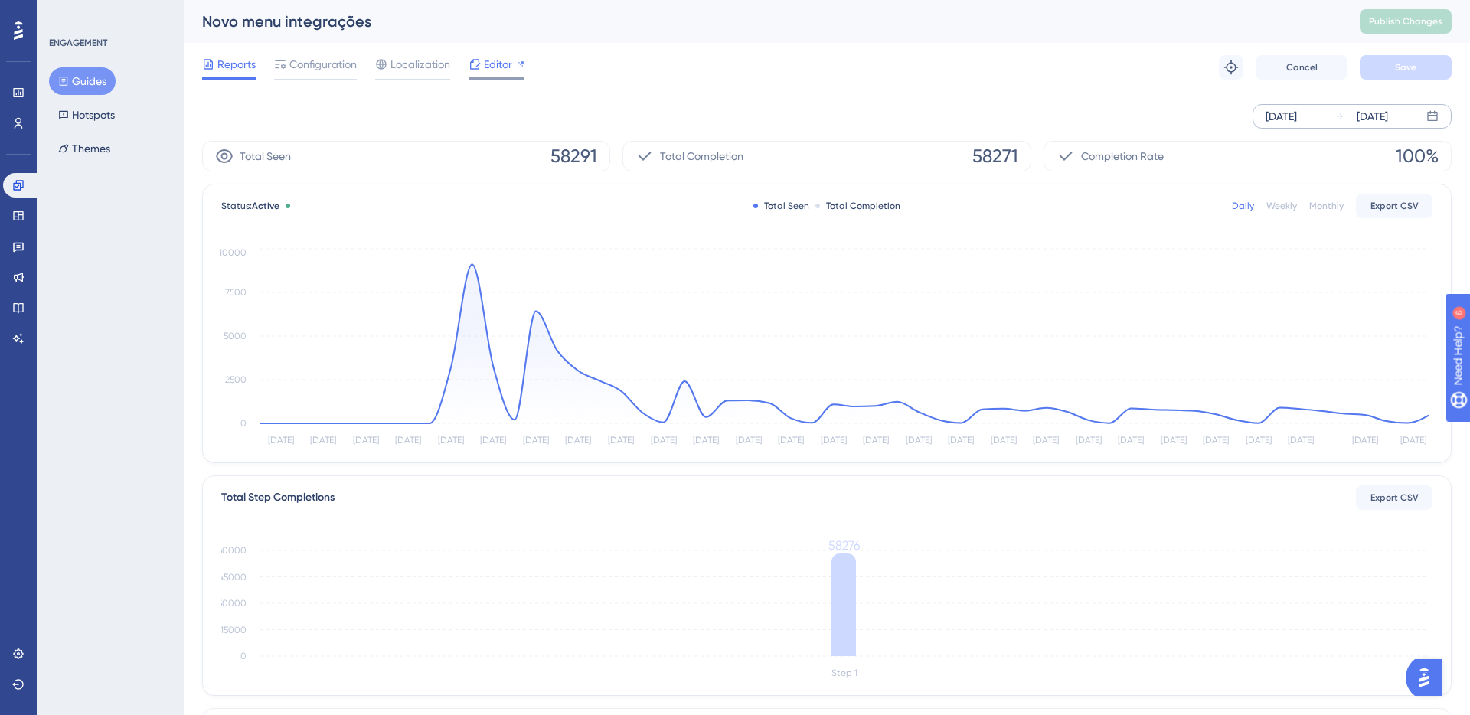
click at [497, 68] on span "Editor" at bounding box center [498, 64] width 28 height 18
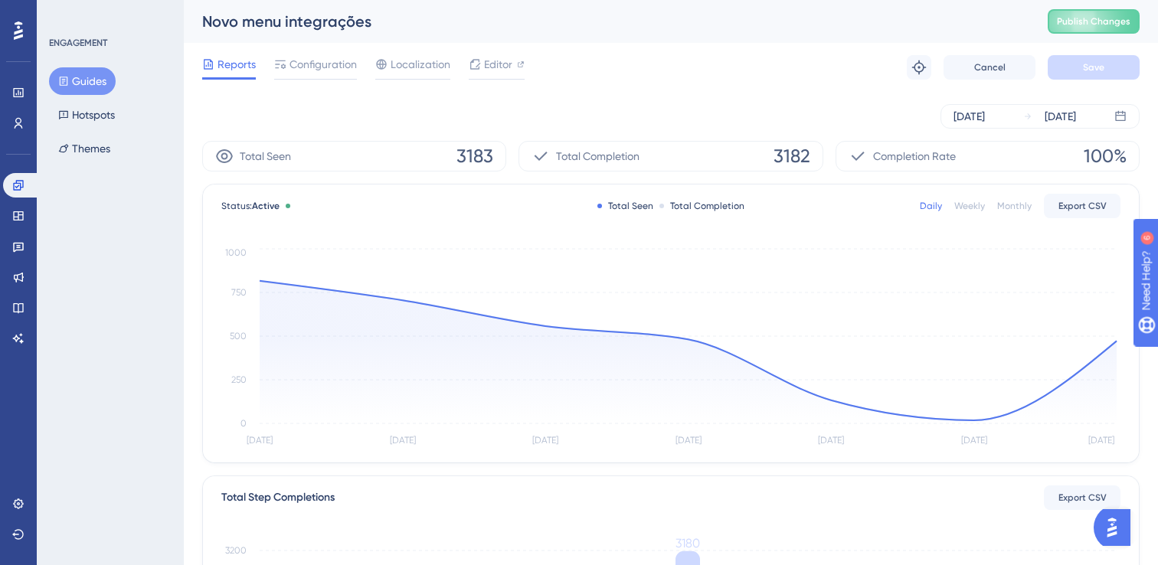
click at [764, 120] on div "Aug 19 2025 Aug 25 2025" at bounding box center [670, 116] width 937 height 24
click at [626, 90] on div "Reports Configuration Localization Editor Troubleshoot Cancel Save" at bounding box center [670, 67] width 937 height 49
